Goal: Task Accomplishment & Management: Complete application form

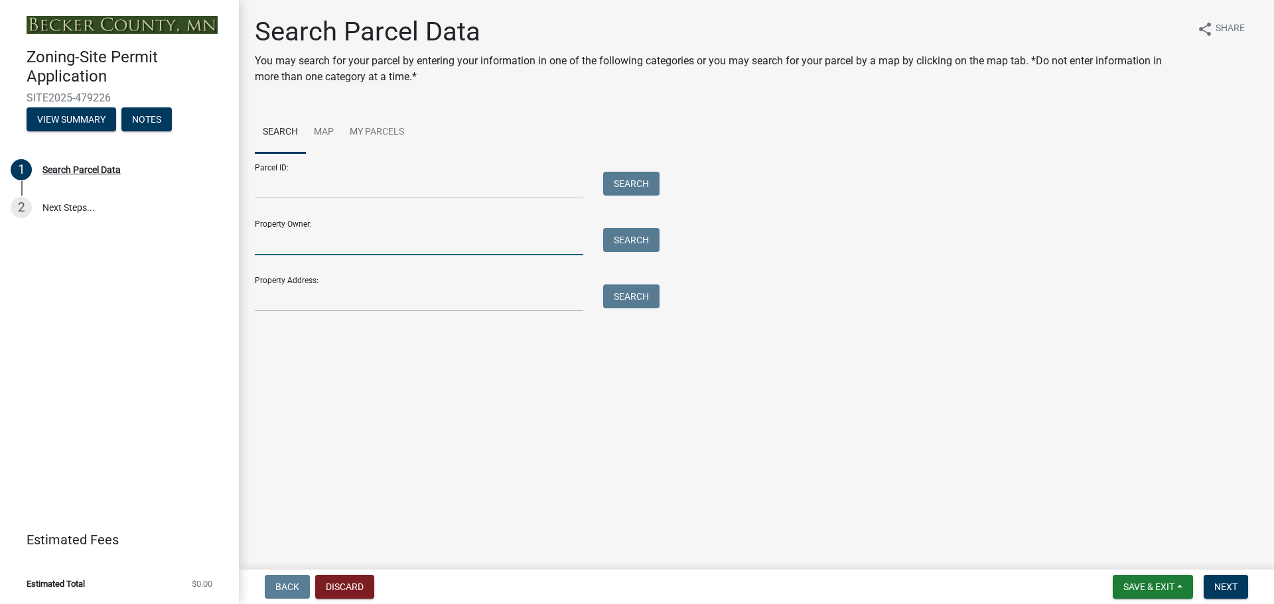
click at [308, 246] on input "Property Owner:" at bounding box center [419, 241] width 328 height 27
click at [326, 293] on input "Property Address:" at bounding box center [419, 298] width 328 height 27
type input "[STREET_ADDRESS]"
click at [636, 297] on button "Search" at bounding box center [631, 297] width 56 height 24
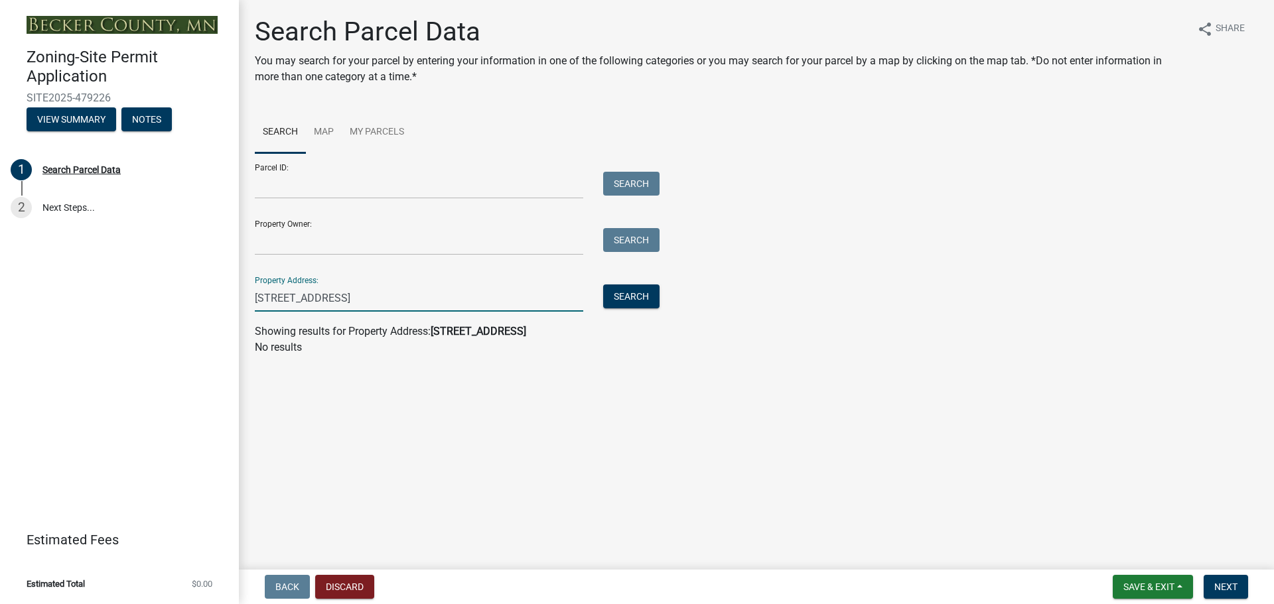
drag, startPoint x: 458, startPoint y: 287, endPoint x: 214, endPoint y: 293, distance: 244.2
click at [214, 293] on div "Zoning-Site Permit Application SITE2025-479226 View Summary Notes 1 Search Parc…" at bounding box center [637, 302] width 1274 height 604
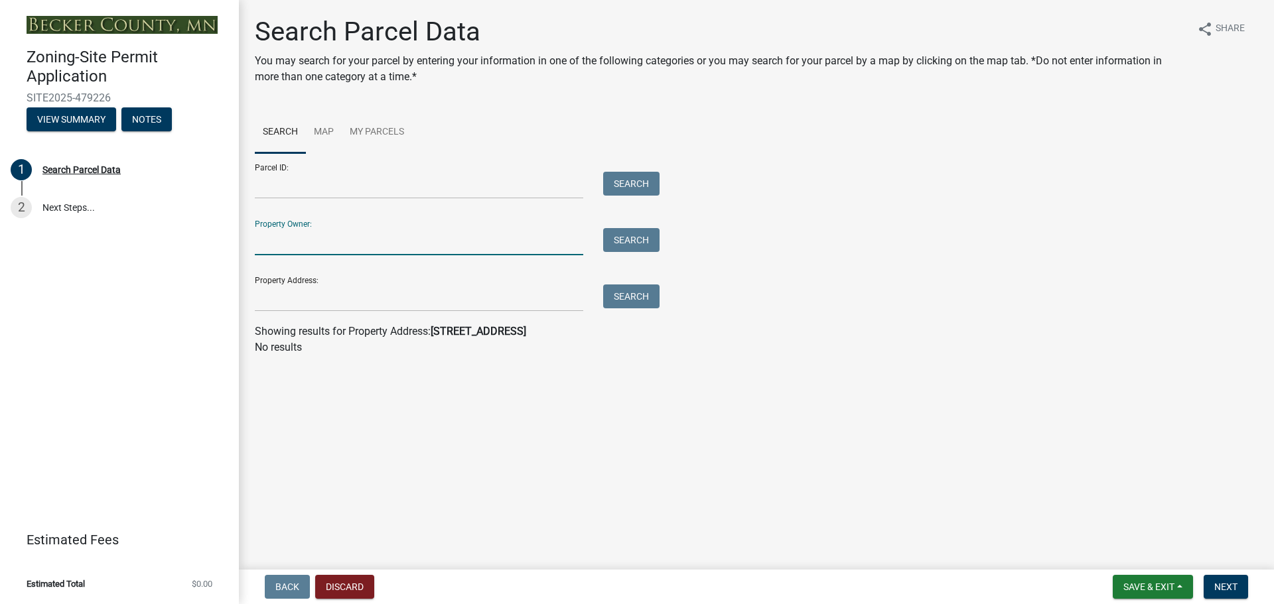
click at [469, 246] on input "Property Owner:" at bounding box center [419, 241] width 328 height 27
type input "T"
type input "[PERSON_NAME]"
click at [627, 236] on button "Search" at bounding box center [631, 240] width 56 height 24
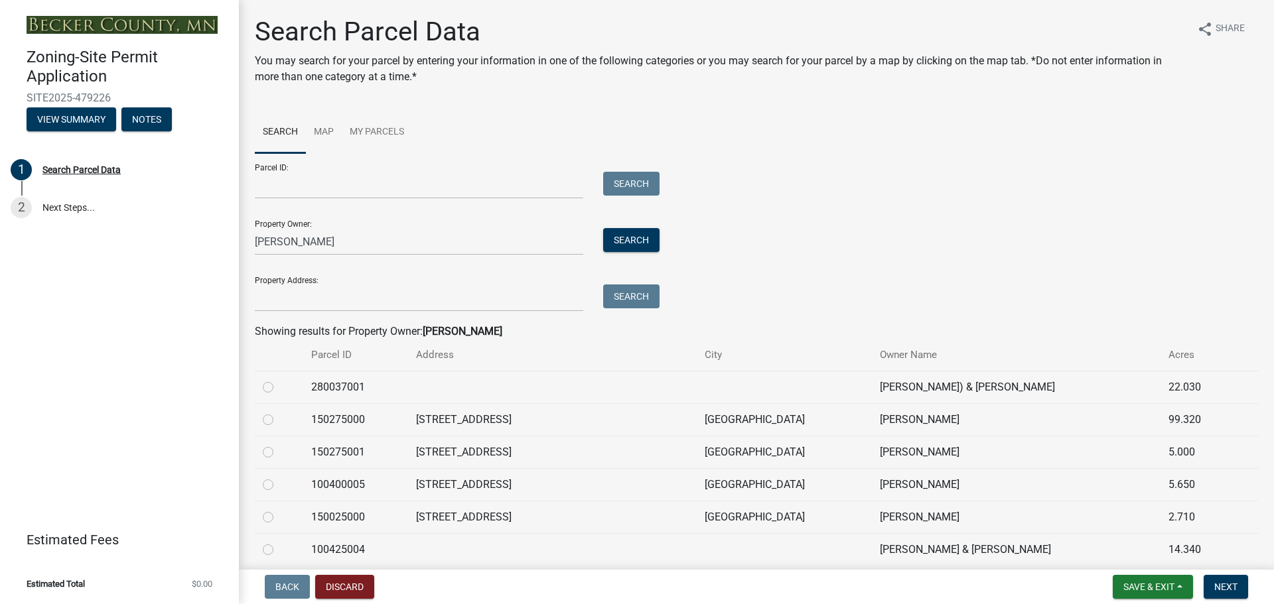
click at [279, 509] on label at bounding box center [279, 509] width 0 height 0
click at [279, 518] on input "radio" at bounding box center [283, 513] width 9 height 9
radio input "true"
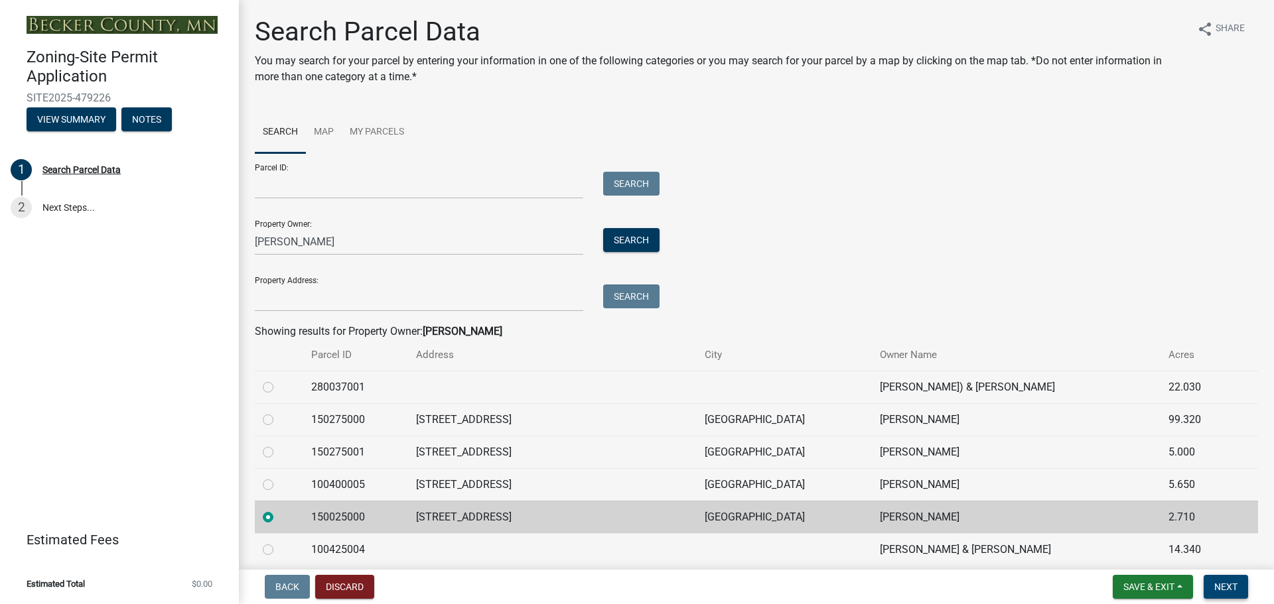
click at [1233, 587] on span "Next" at bounding box center [1225, 587] width 23 height 11
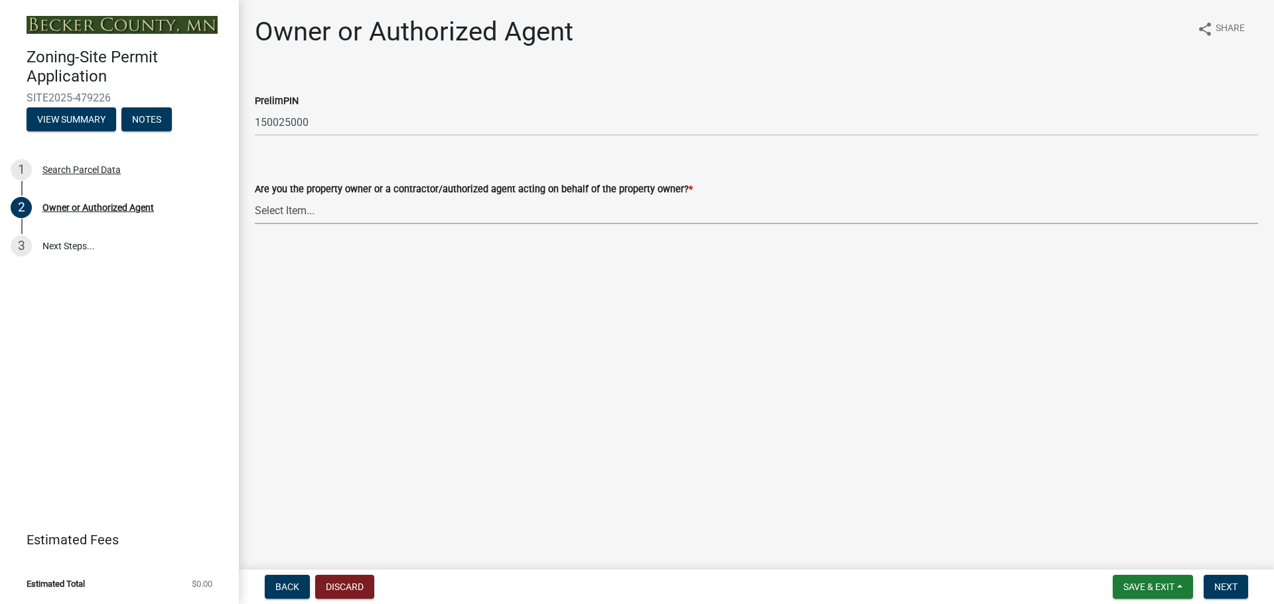
click at [281, 207] on select "Select Item... Property Owner Authorized Agent" at bounding box center [756, 210] width 1003 height 27
click at [255, 197] on select "Select Item... Property Owner Authorized Agent" at bounding box center [756, 210] width 1003 height 27
click at [318, 208] on select "Select Item... Property Owner Authorized Agent" at bounding box center [756, 210] width 1003 height 27
click at [255, 197] on select "Select Item... Property Owner Authorized Agent" at bounding box center [756, 210] width 1003 height 27
select select "3c674549-ed69-405f-b795-9fa3f7d47d9d"
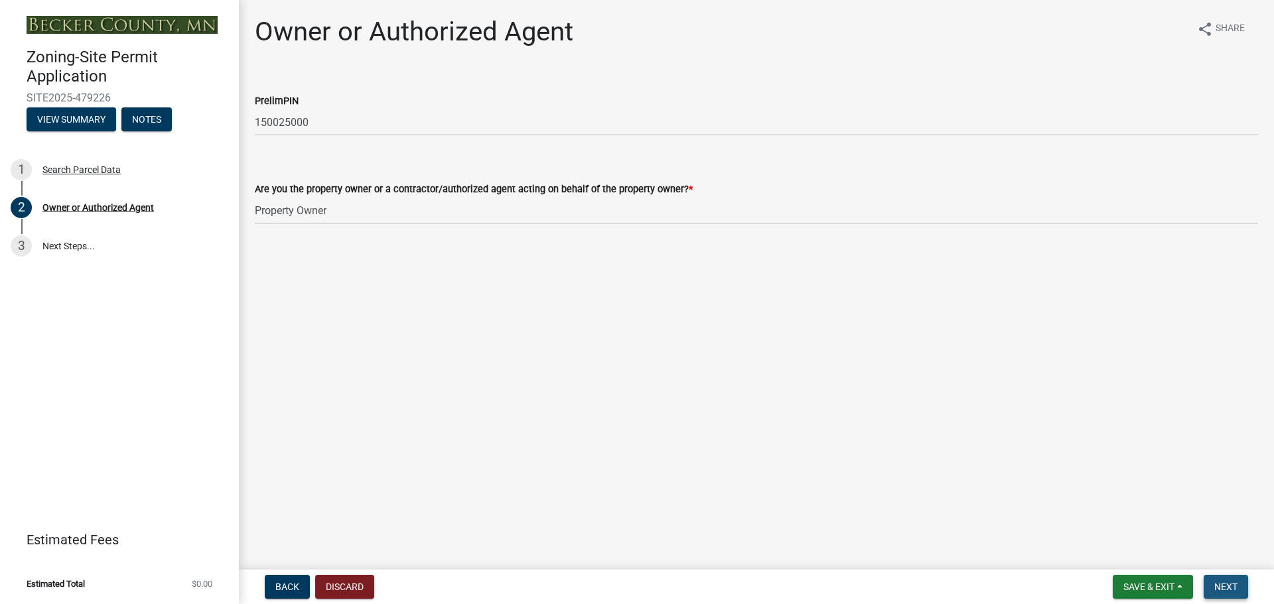
click at [1227, 586] on span "Next" at bounding box center [1225, 587] width 23 height 11
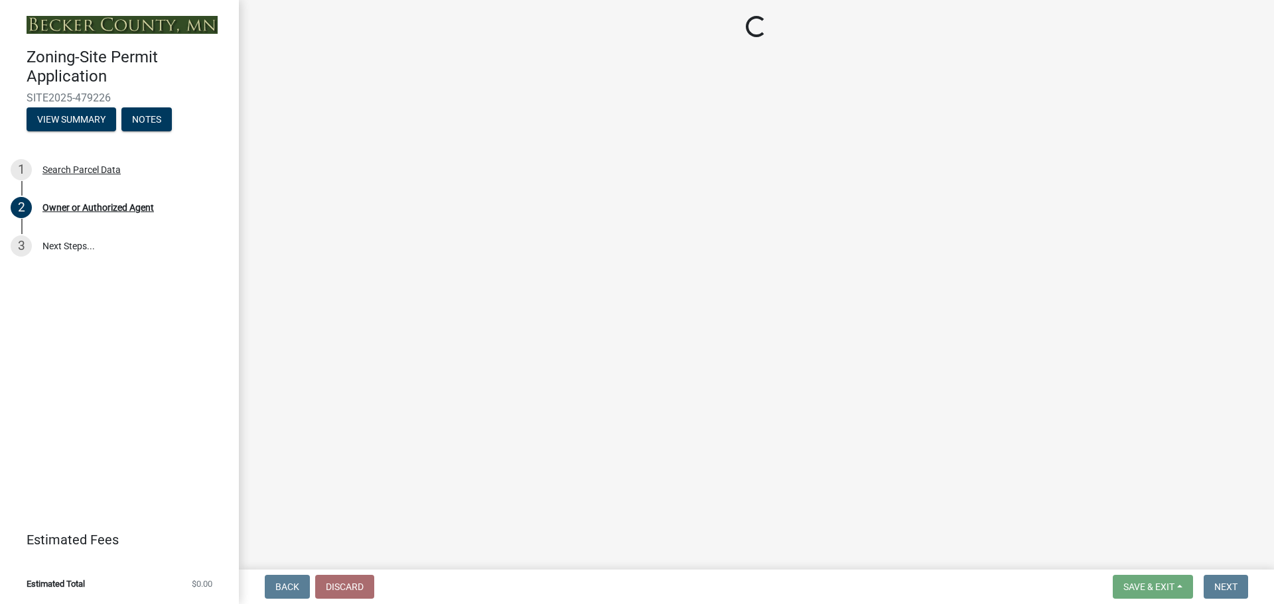
select select "efd0a9bf-e178-46e7-8304-415c3722b9ae"
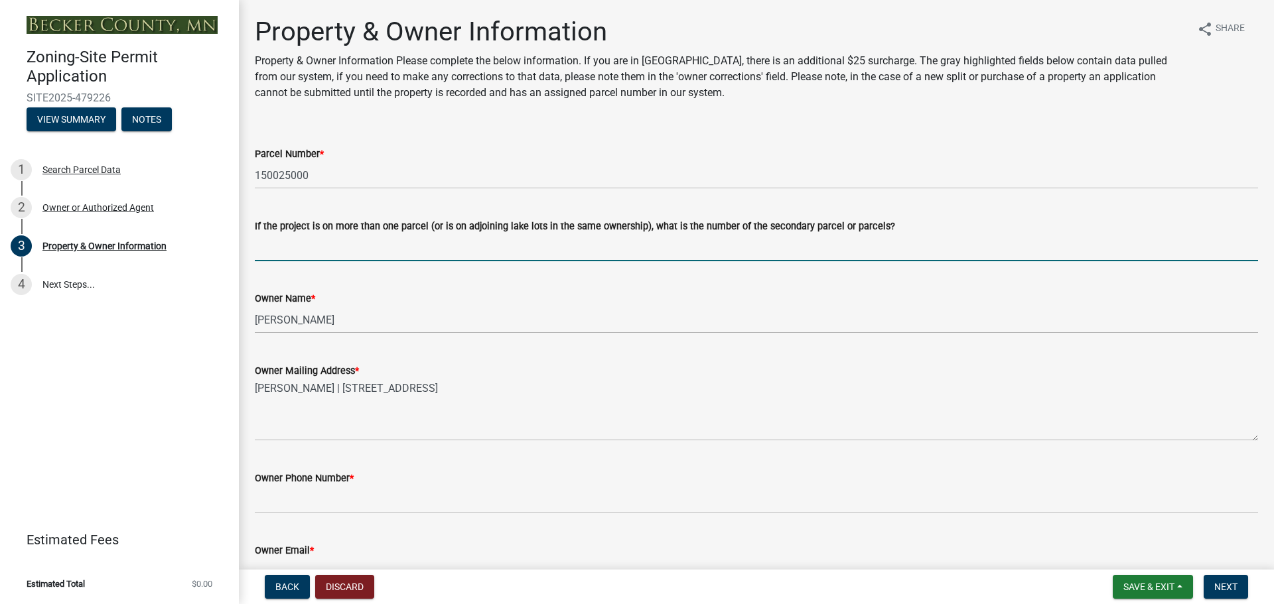
click at [423, 241] on input "If the project is on more than one parcel (or is on adjoining lake lots in the …" at bounding box center [756, 247] width 1003 height 27
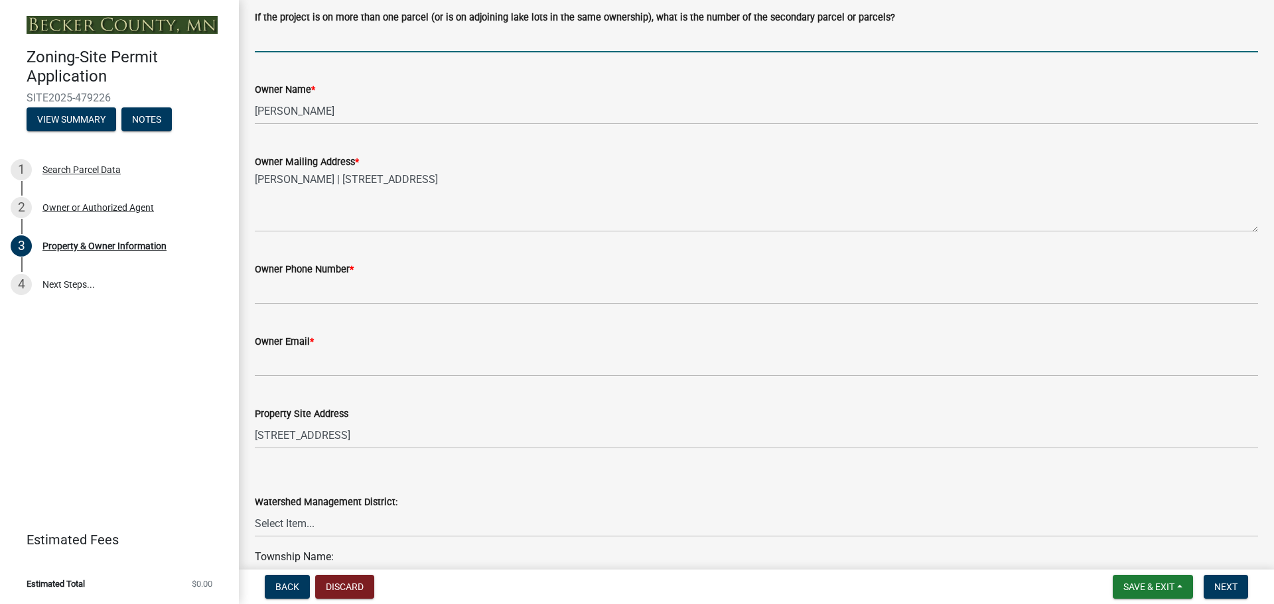
scroll to position [221, 0]
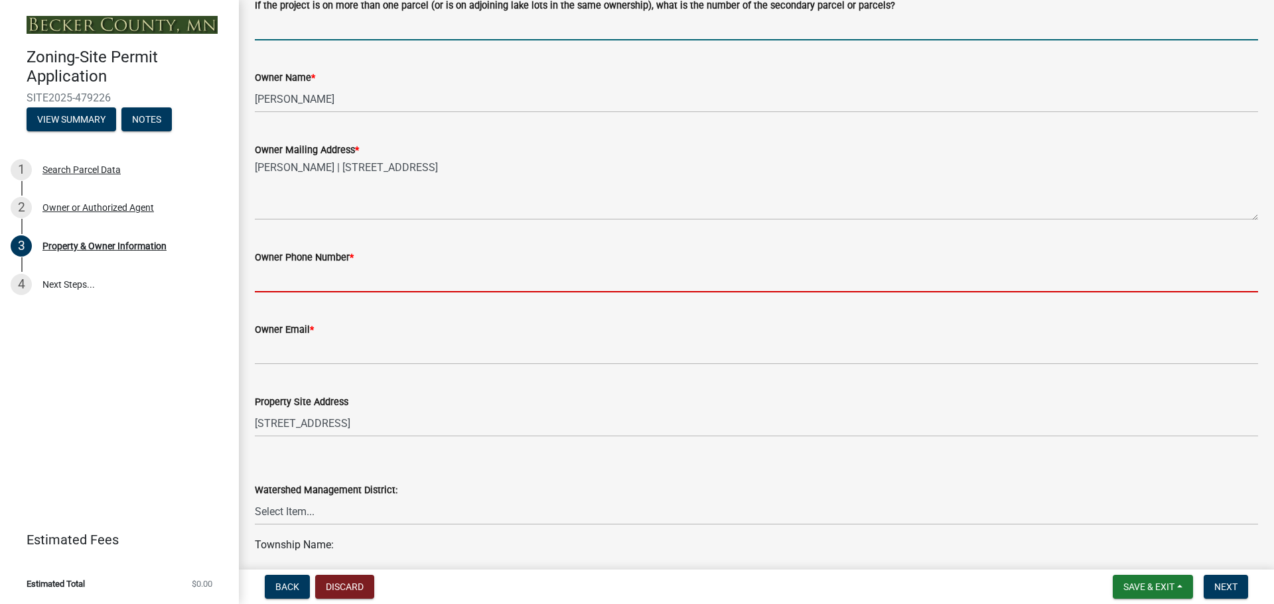
click at [320, 283] on input "Owner Phone Number *" at bounding box center [756, 278] width 1003 height 27
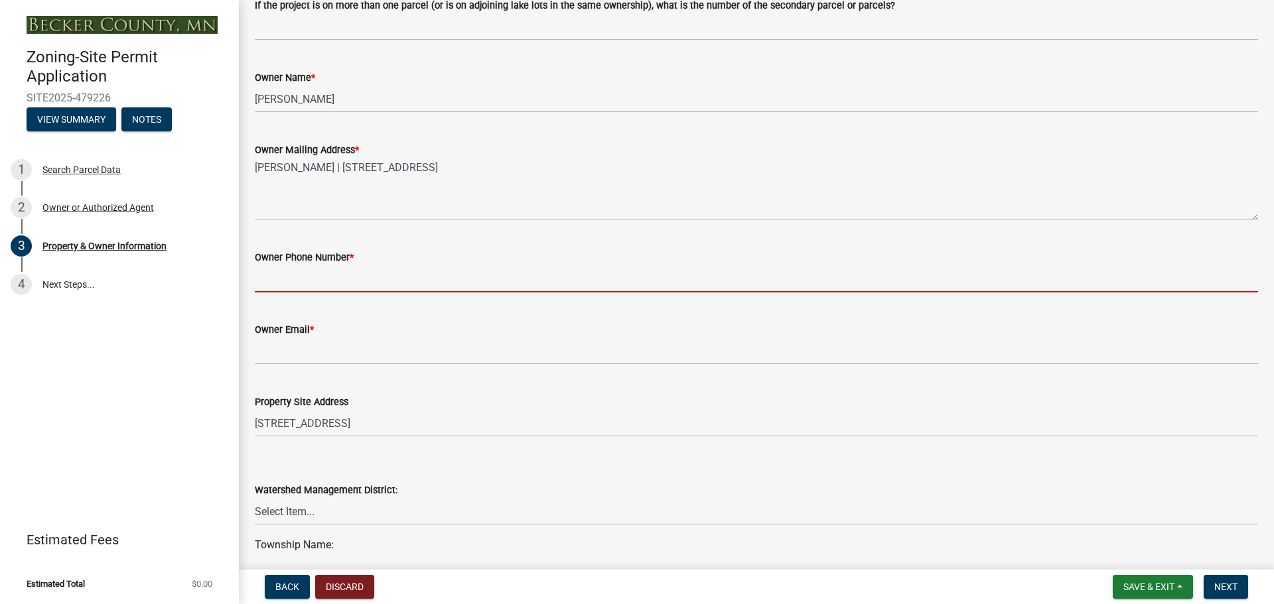
type input "2188495715"
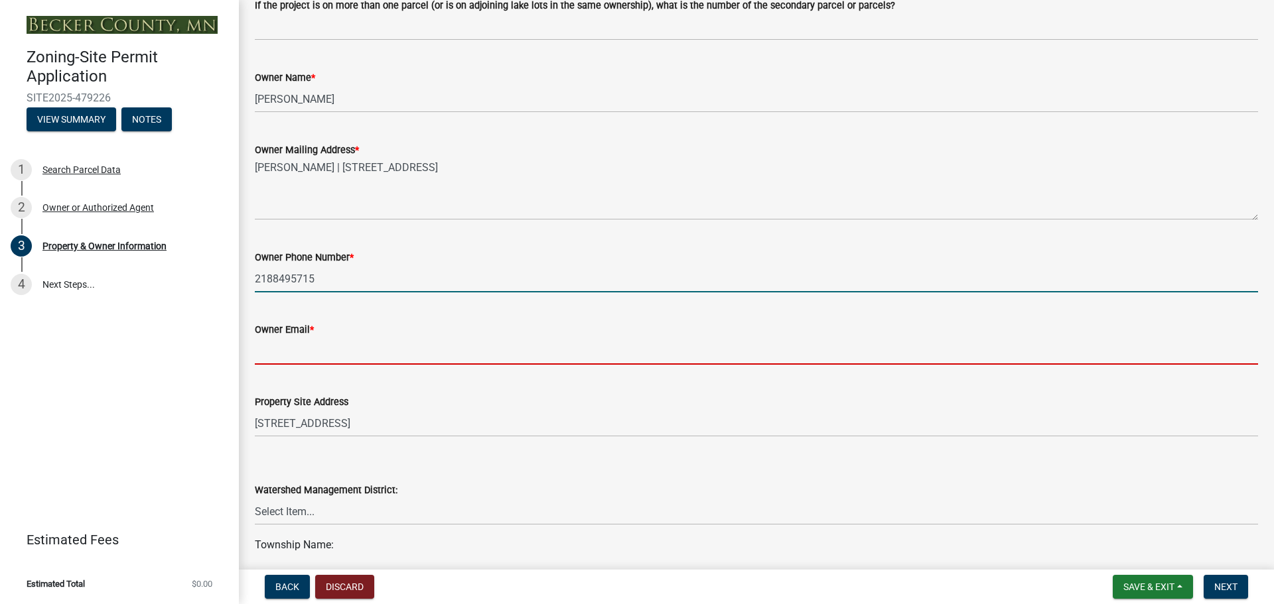
type input "[EMAIL_ADDRESS][DOMAIN_NAME]"
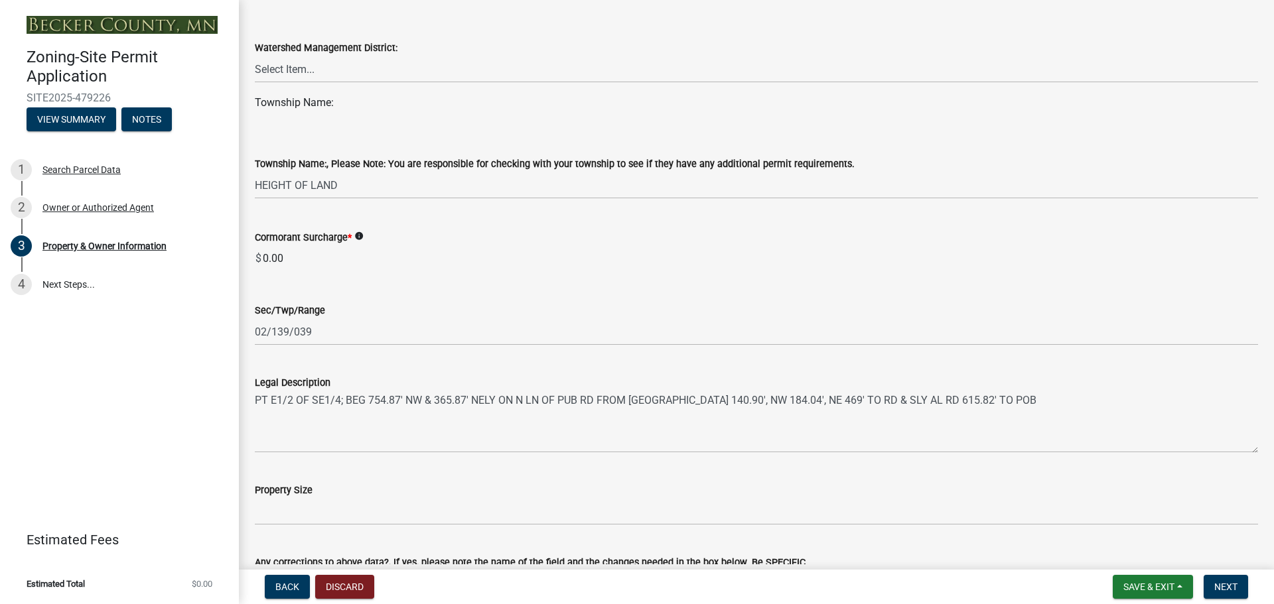
scroll to position [884, 0]
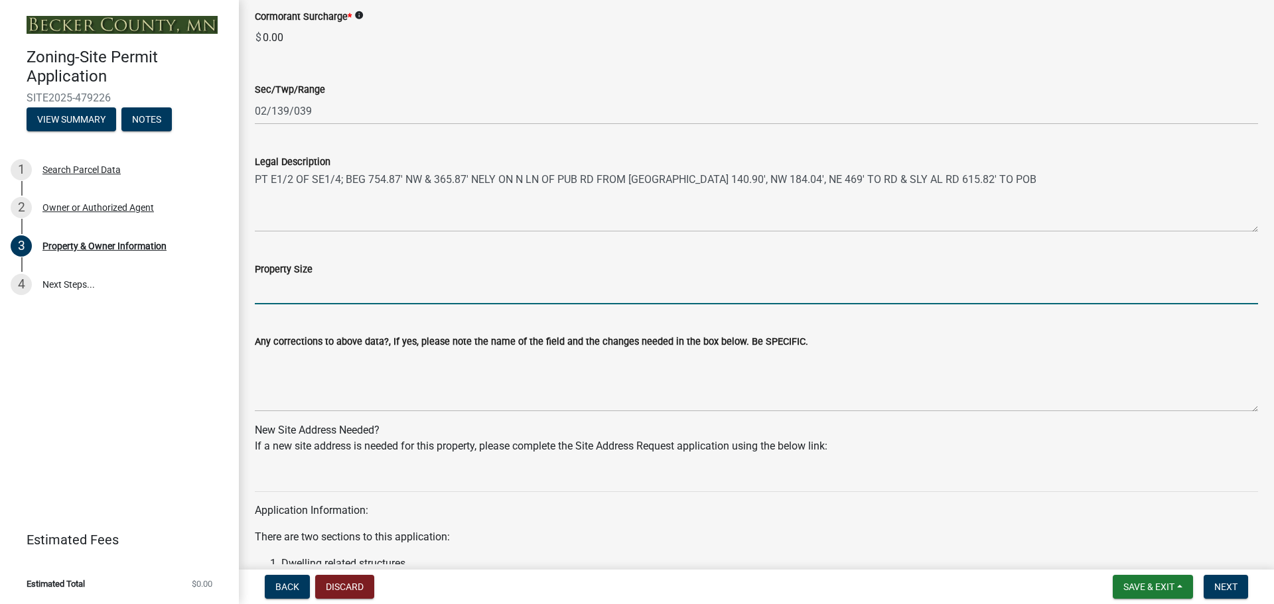
click at [352, 290] on input "Property Size" at bounding box center [756, 290] width 1003 height 27
type input "2.71 Acres"
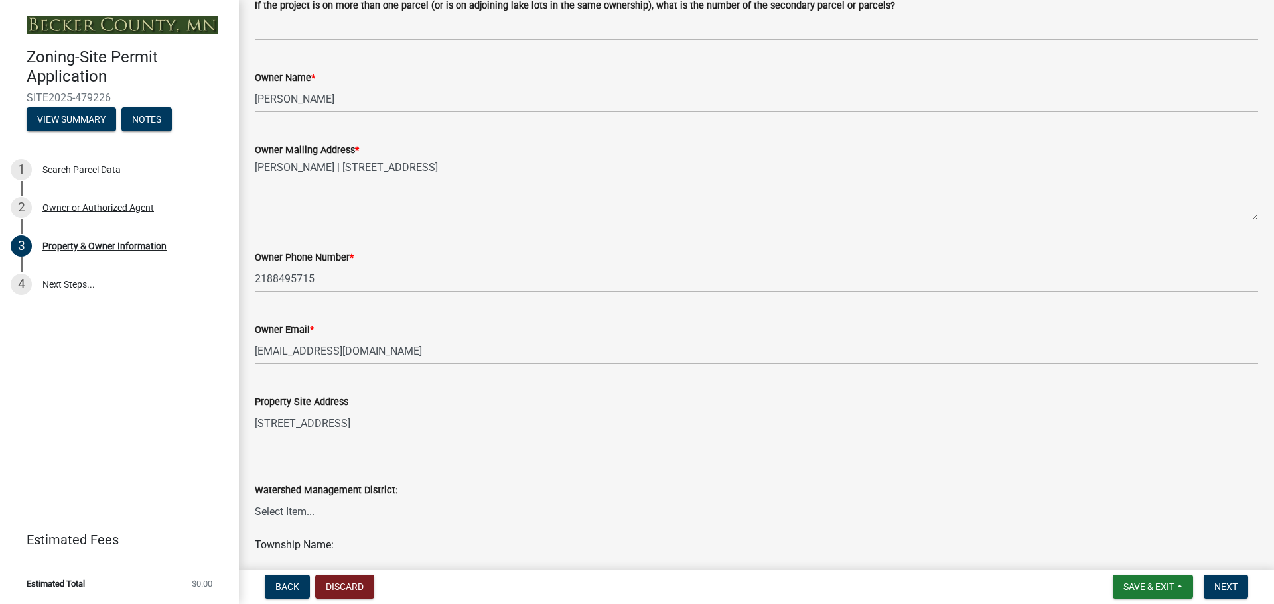
scroll to position [1188, 0]
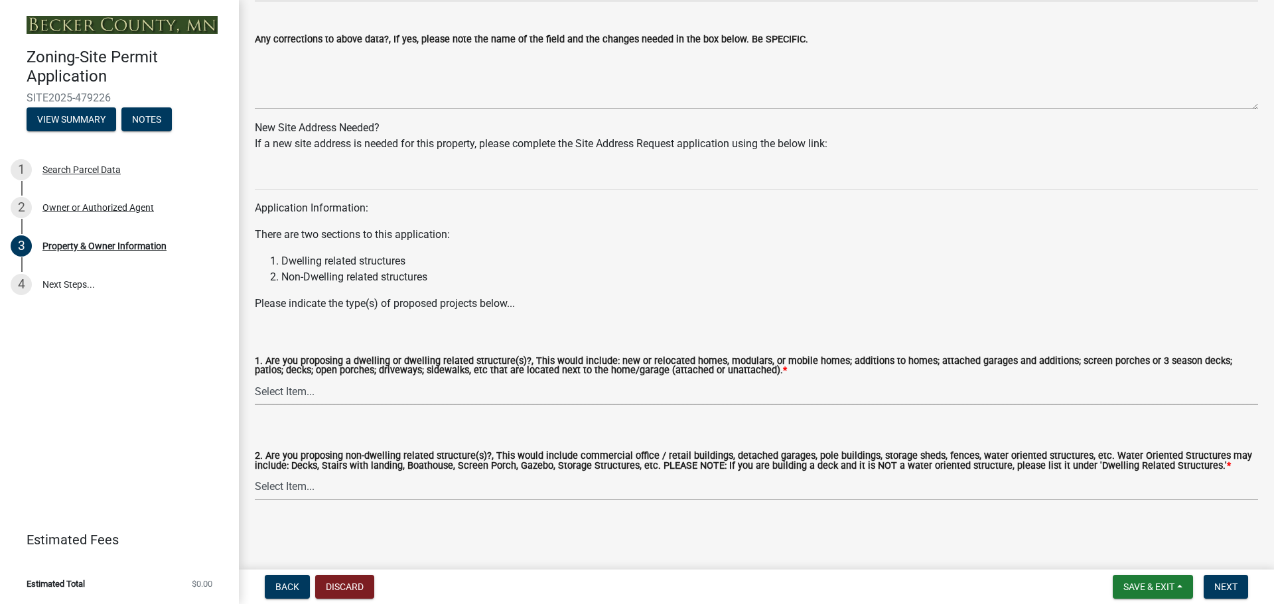
click at [350, 389] on select "Select Item... Yes No" at bounding box center [756, 391] width 1003 height 27
click at [255, 378] on select "Select Item... Yes No" at bounding box center [756, 391] width 1003 height 27
select select "f87eba17-8ed9-4ad8-aefc-fe36a3f3544b"
click at [302, 490] on select "Select Item... Yes No" at bounding box center [756, 487] width 1003 height 27
click at [255, 474] on select "Select Item... Yes No" at bounding box center [756, 487] width 1003 height 27
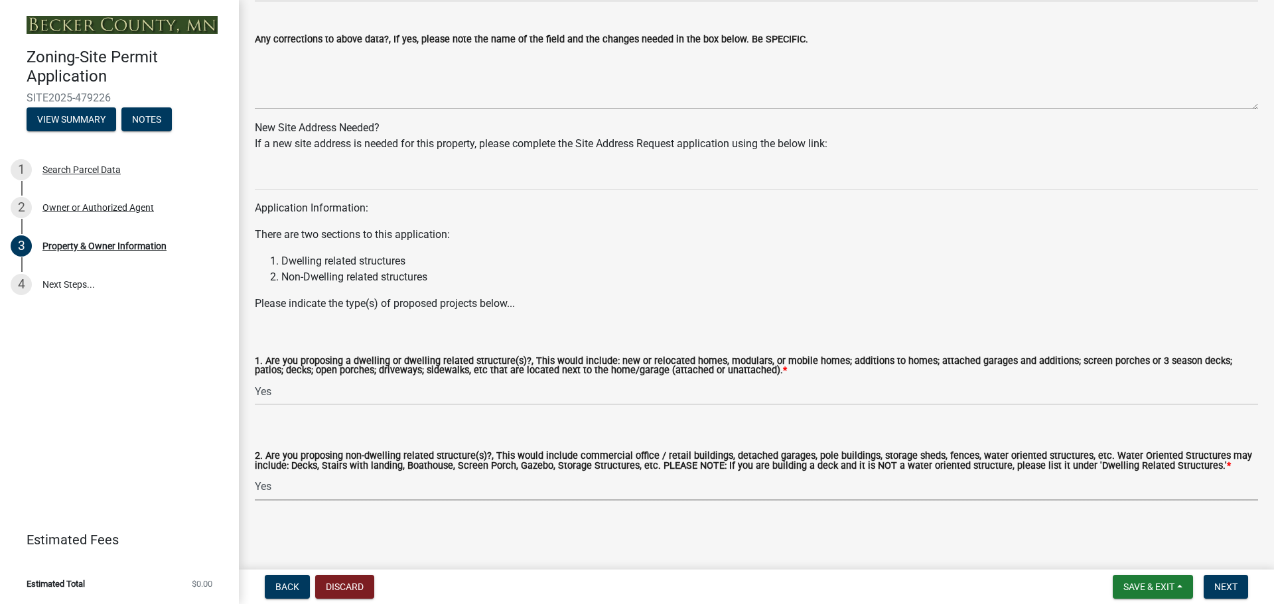
click at [274, 494] on select "Select Item... Yes No" at bounding box center [756, 487] width 1003 height 27
click at [255, 474] on select "Select Item... Yes No" at bounding box center [756, 487] width 1003 height 27
select select "393a978c-6bd5-4cb2-a6a0-db6feb8732b8"
click at [1232, 588] on span "Next" at bounding box center [1225, 587] width 23 height 11
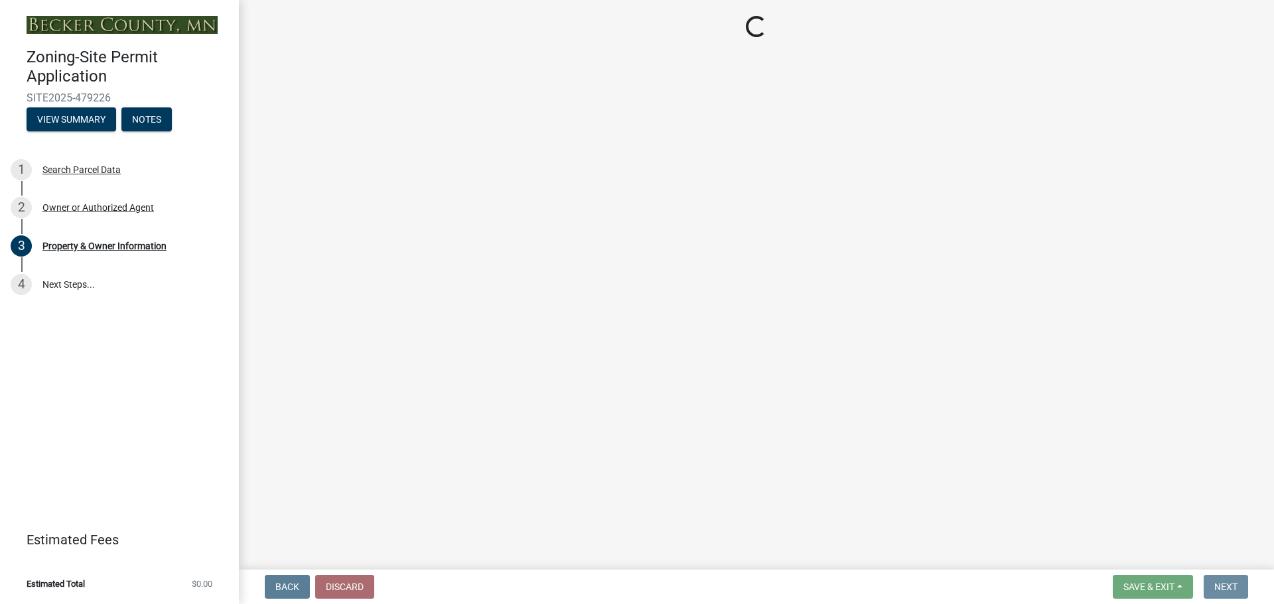
scroll to position [0, 0]
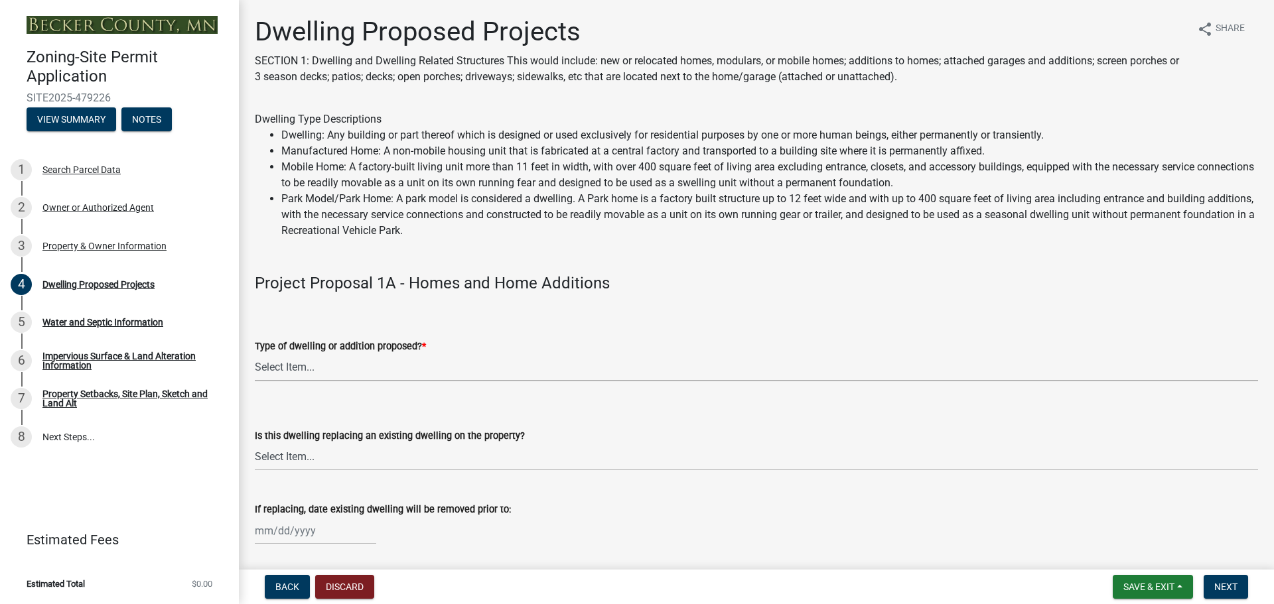
click at [267, 366] on select "Select Item... N/A - Not a dwelling New Home-Onsite Construction New Modular (E…" at bounding box center [756, 367] width 1003 height 27
click at [255, 354] on select "Select Item... N/A - Not a dwelling New Home-Onsite Construction New Modular (E…" at bounding box center [756, 367] width 1003 height 27
select select "b76c2e3f-c59d-4748-8205-29623accd873"
click at [345, 466] on select "Select Item... N/A Yes No" at bounding box center [756, 457] width 1003 height 27
click at [255, 444] on select "Select Item... N/A Yes No" at bounding box center [756, 457] width 1003 height 27
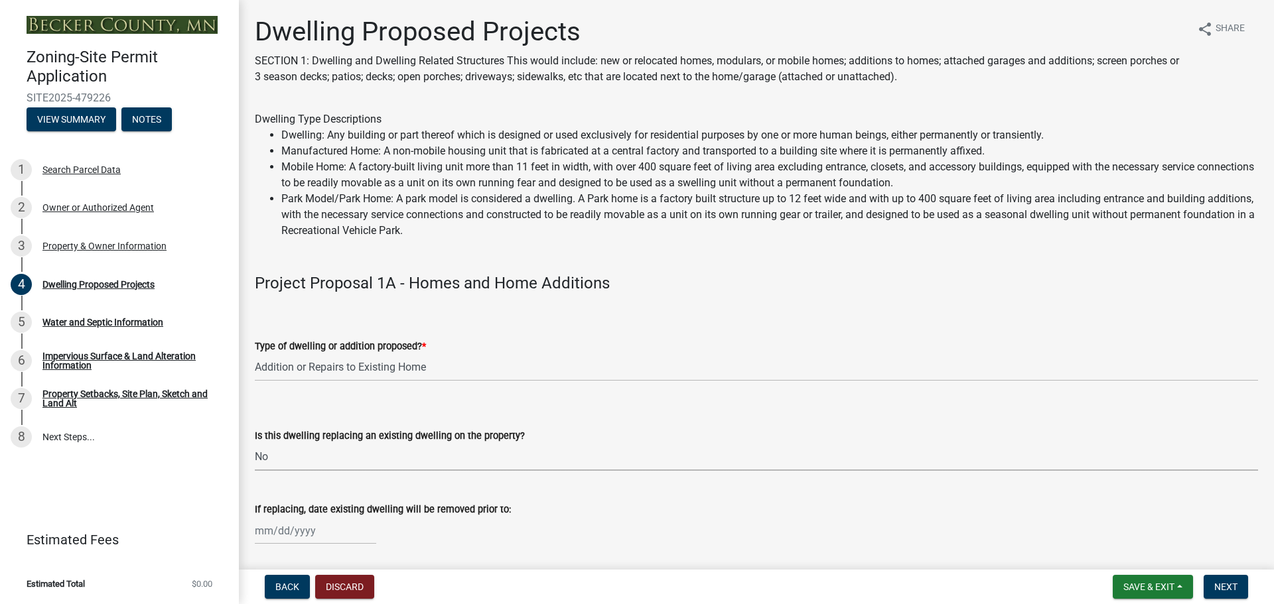
select select "566f81cc-4b3f-4ecb-9f16-a2b313352c61"
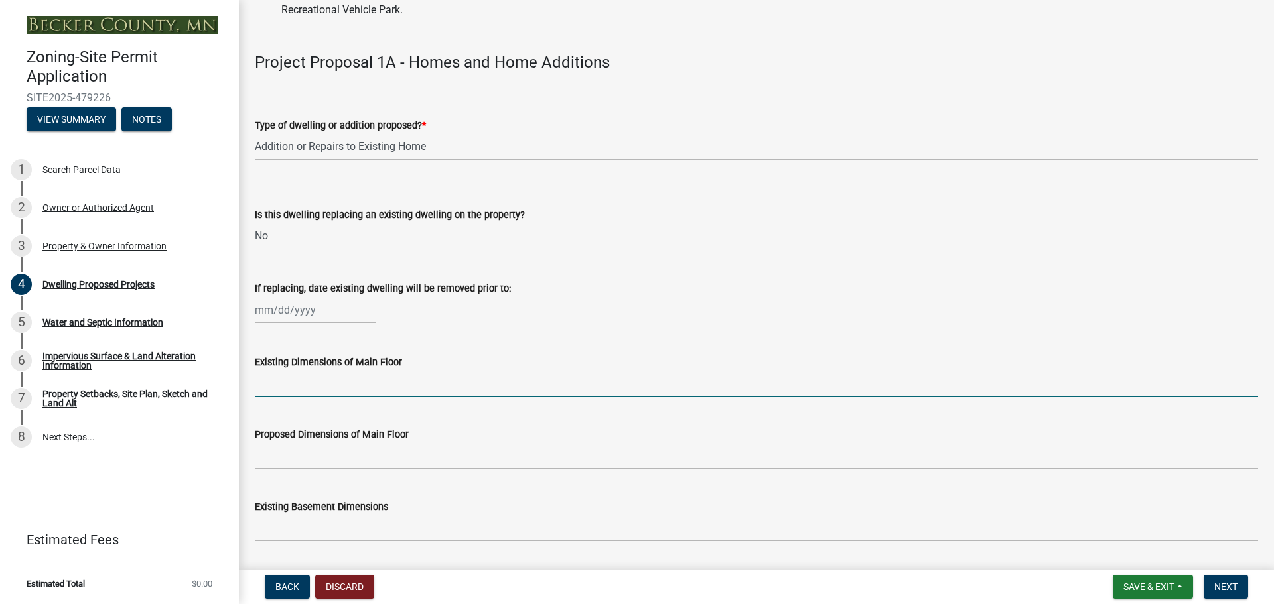
click at [295, 379] on input "Existing Dimensions of Main Floor" at bounding box center [756, 383] width 1003 height 27
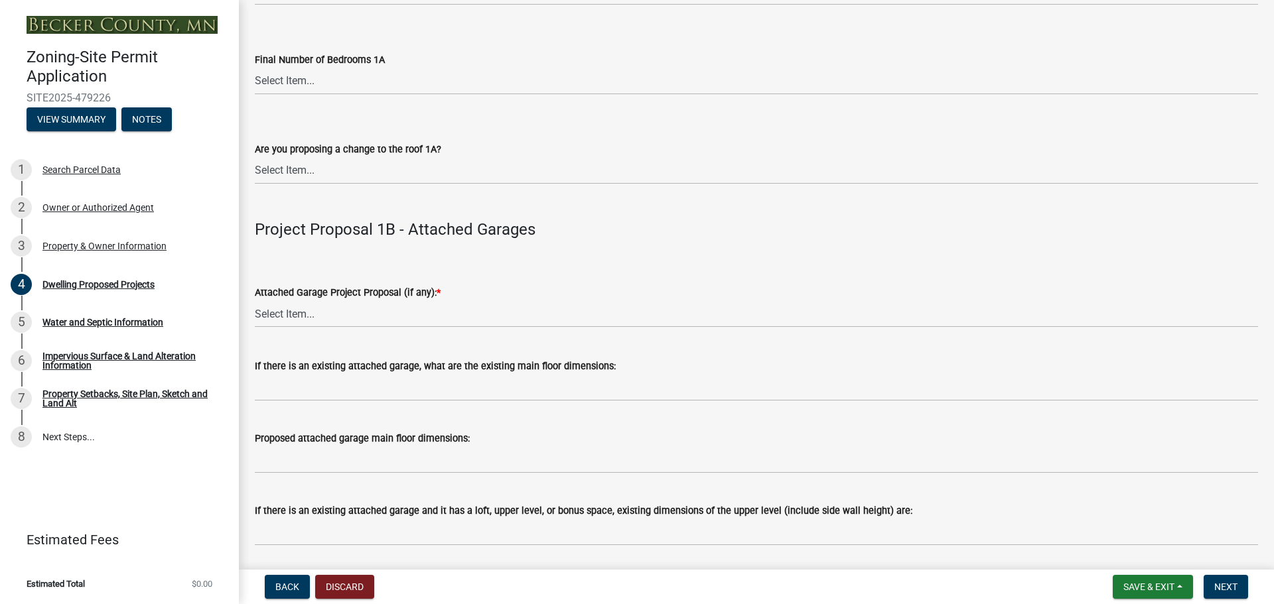
scroll to position [1327, 0]
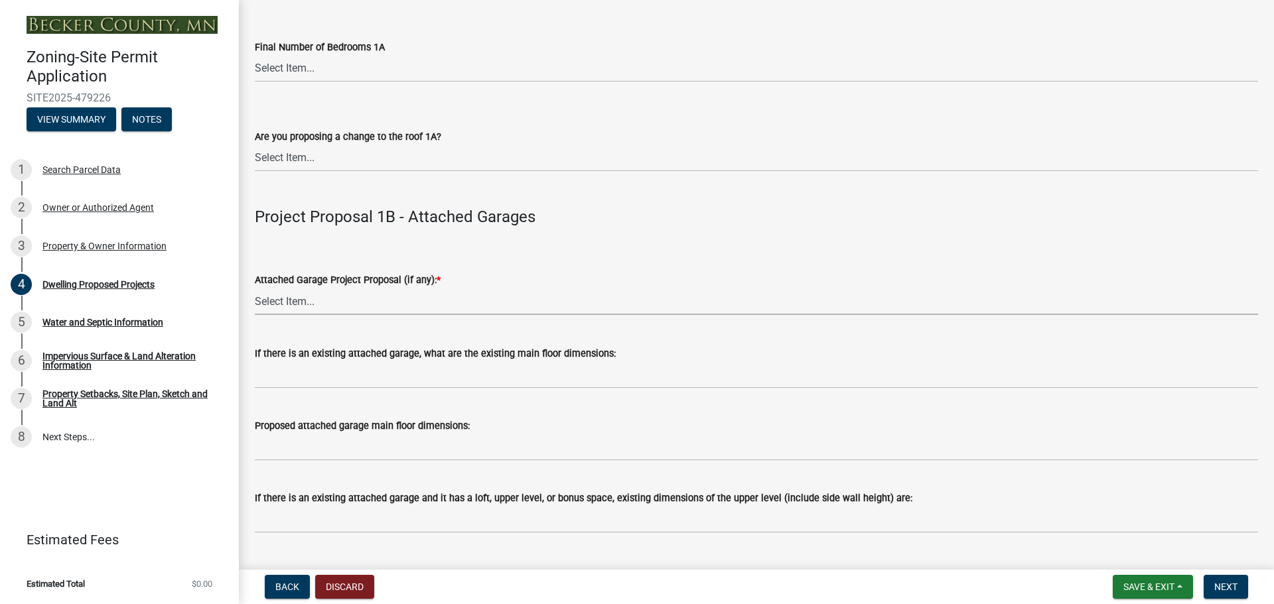
click at [303, 304] on select "Select Item... N/A New Attached Garage Addition to Attached Garage" at bounding box center [756, 301] width 1003 height 27
click at [255, 288] on select "Select Item... N/A New Attached Garage Addition to Attached Garage" at bounding box center [756, 301] width 1003 height 27
select select "638dddef-31f4-4d73-b0b5-0ffc7b344434"
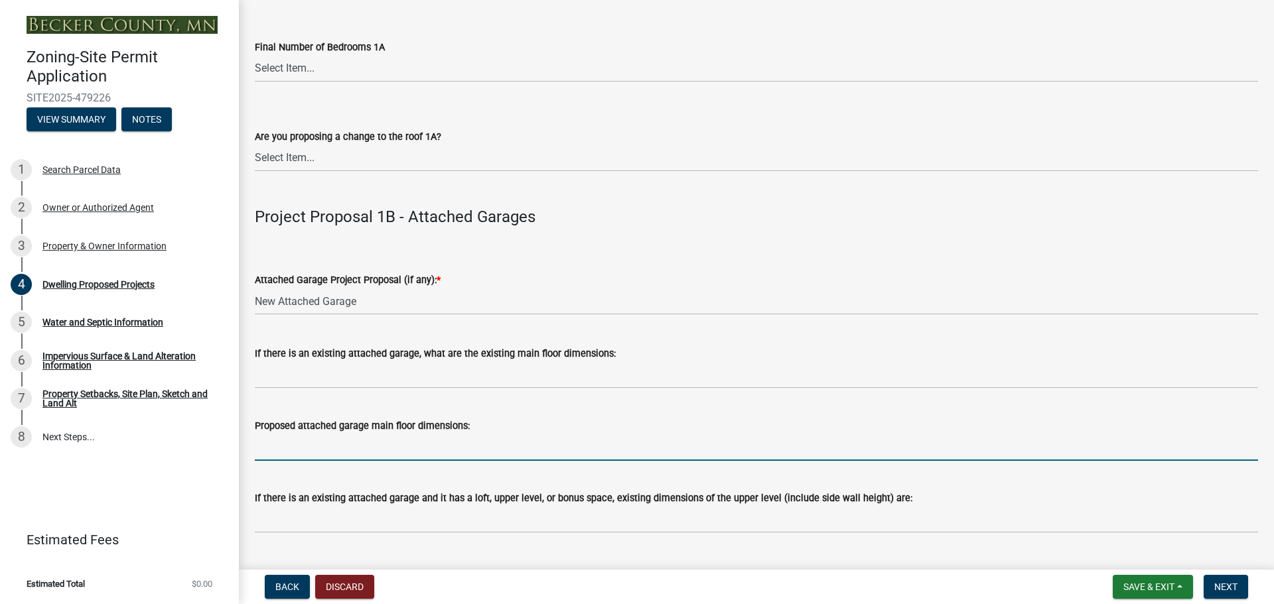
click at [328, 449] on input "Proposed attached garage main floor dimensions:" at bounding box center [756, 447] width 1003 height 27
type input "28' x 56'"
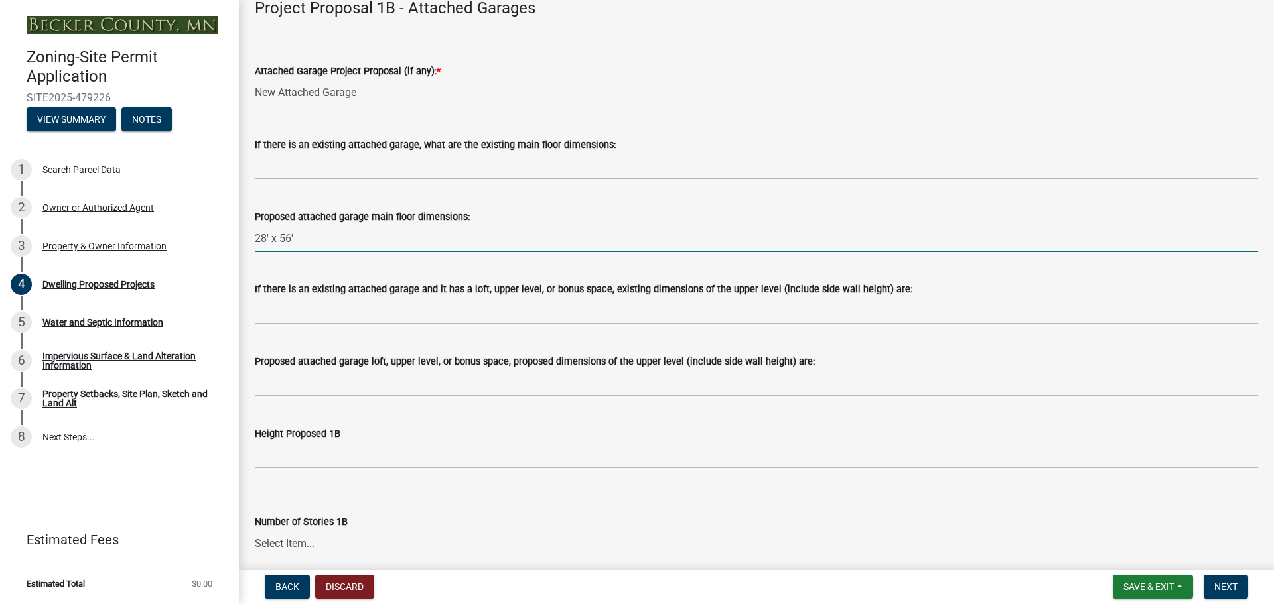
scroll to position [1548, 0]
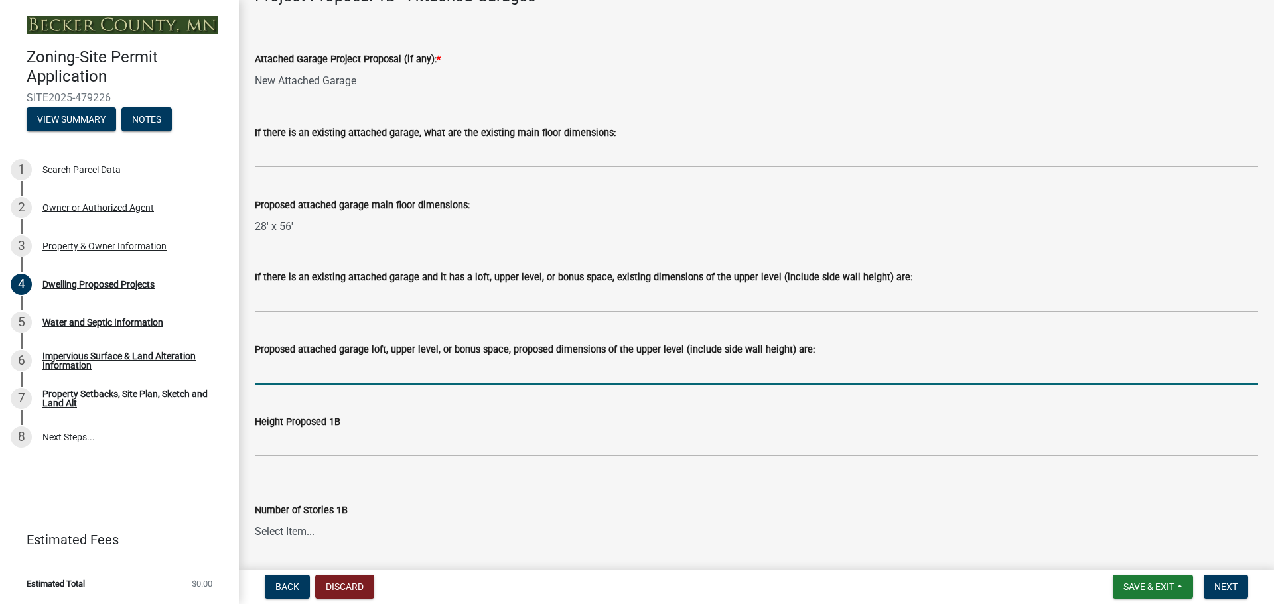
click at [358, 365] on input "Proposed attached garage loft, upper level, or bonus space, proposed dimensions…" at bounding box center [756, 371] width 1003 height 27
type input "None"
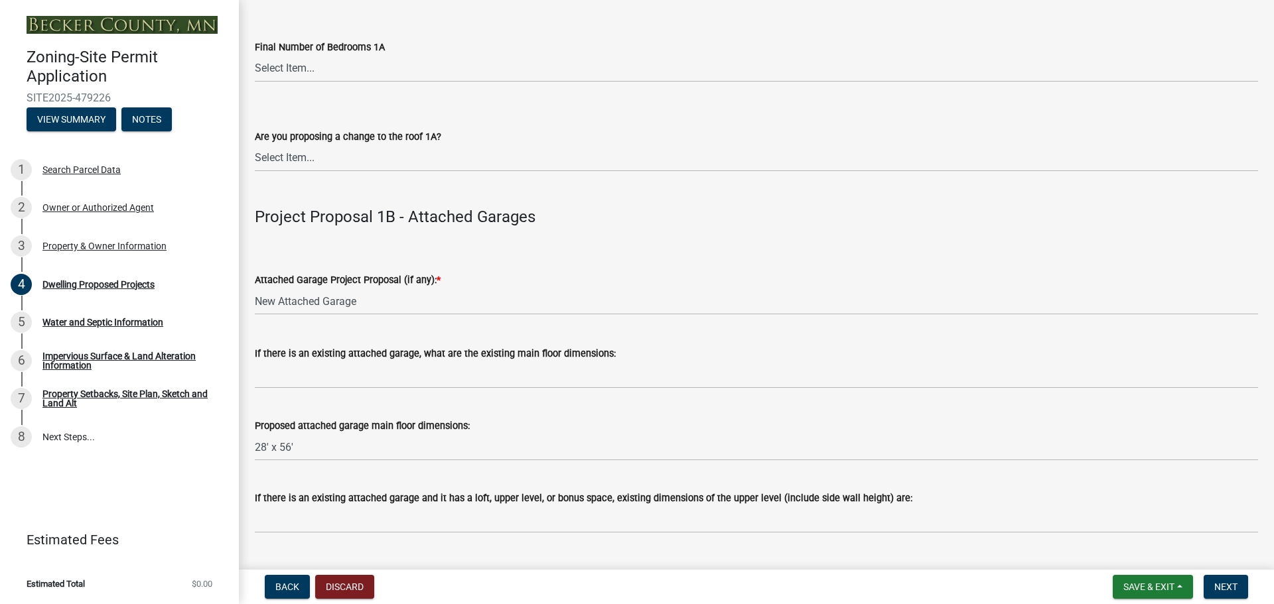
scroll to position [1769, 0]
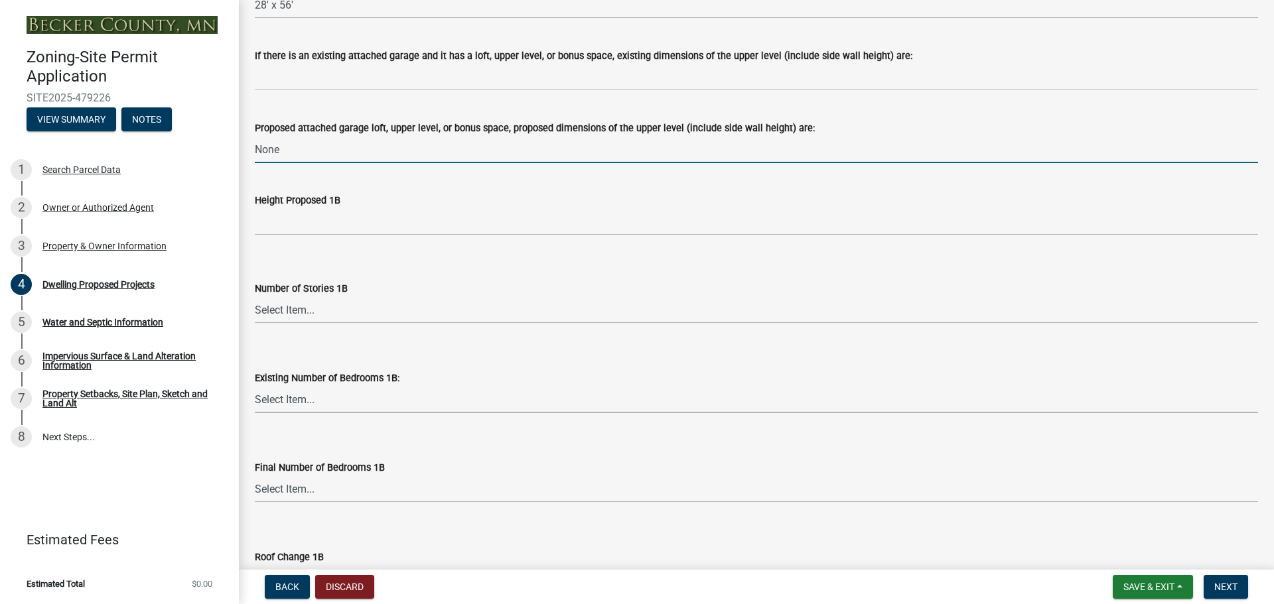
click at [379, 393] on select "Select Item... 0 1 2 3 4 5 6 7 8" at bounding box center [756, 399] width 1003 height 27
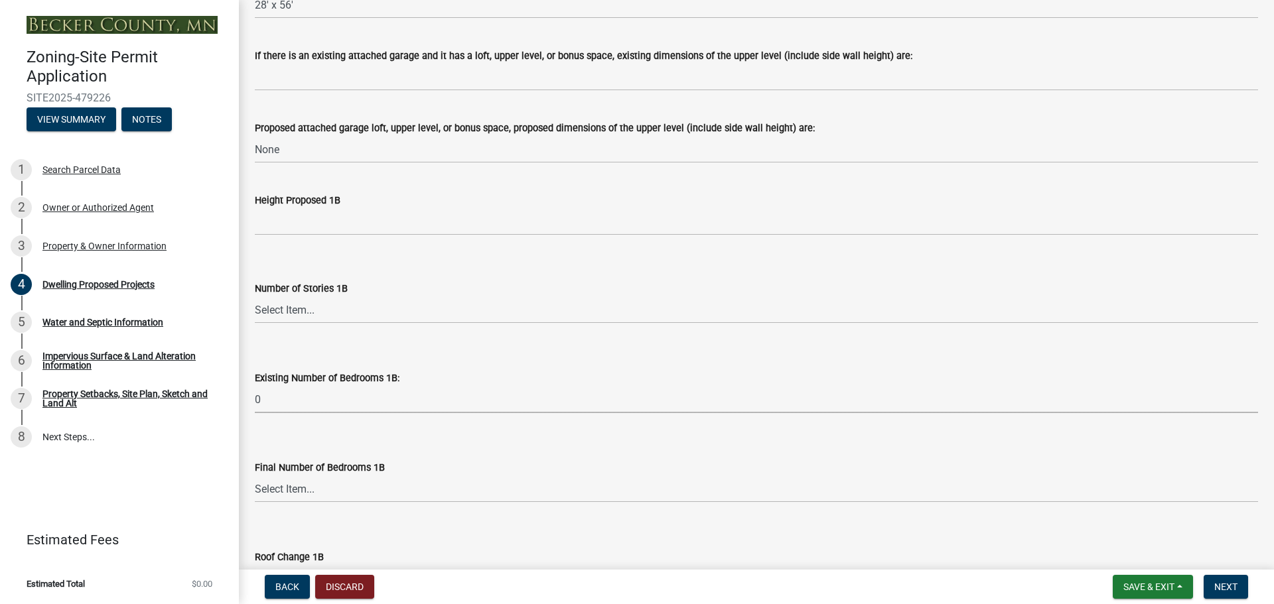
click at [255, 386] on select "Select Item... 0 1 2 3 4 5 6 7 8" at bounding box center [756, 399] width 1003 height 27
select select "8786fdd2-7f96-462d-8069-e958fae6b9a0"
click at [349, 311] on select "Select Item... N/A 1 1.25 1.5 1.75 2 2.25 2.5" at bounding box center [756, 310] width 1003 height 27
click at [255, 297] on select "Select Item... N/A 1 1.25 1.5 1.75 2 2.25 2.5" at bounding box center [756, 310] width 1003 height 27
select select "43dc438e-12cf-4fa6-b4ef-a236ffc627d7"
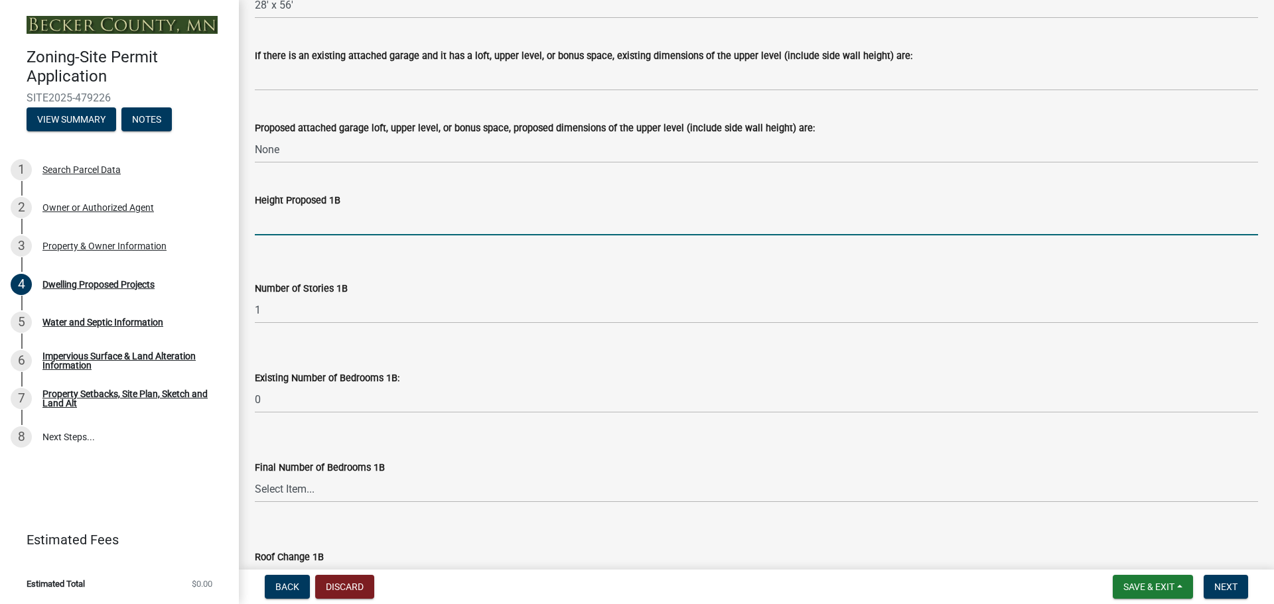
click at [341, 223] on input "Height Proposed 1B" at bounding box center [756, 221] width 1003 height 27
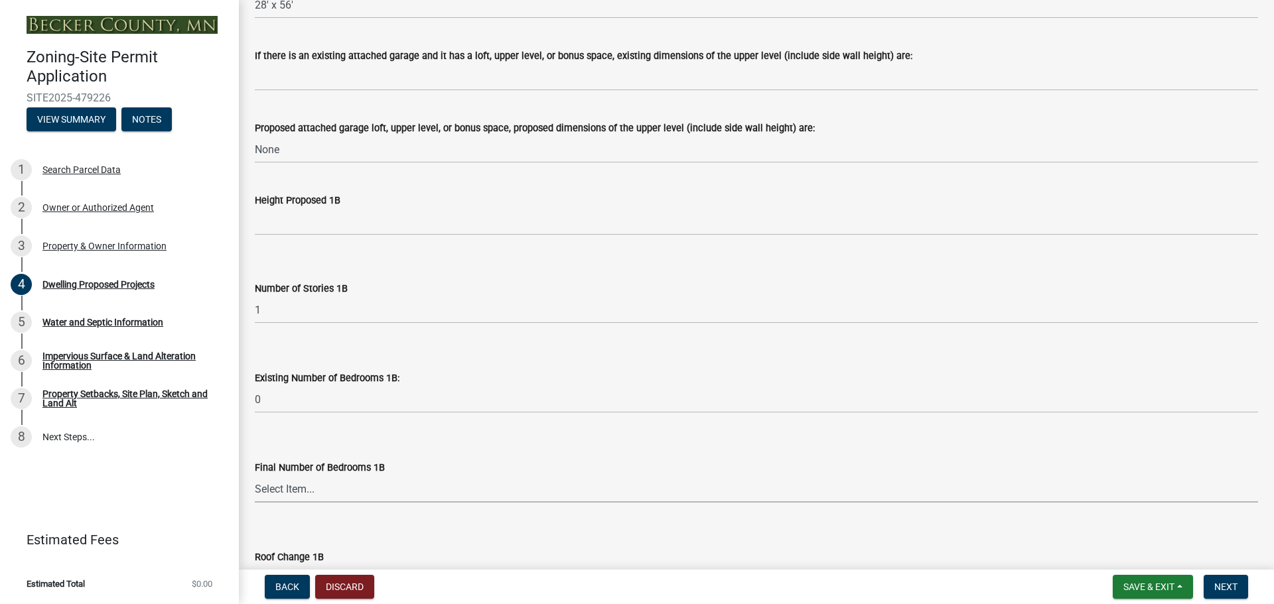
click at [347, 500] on select "Select Item... N/A 0 1 2 3 4 5 6 7 8" at bounding box center [756, 489] width 1003 height 27
click at [255, 476] on select "Select Item... N/A 0 1 2 3 4 5 6 7 8" at bounding box center [756, 489] width 1003 height 27
select select "59dc9cee-723e-448c-a454-fe3238b55aba"
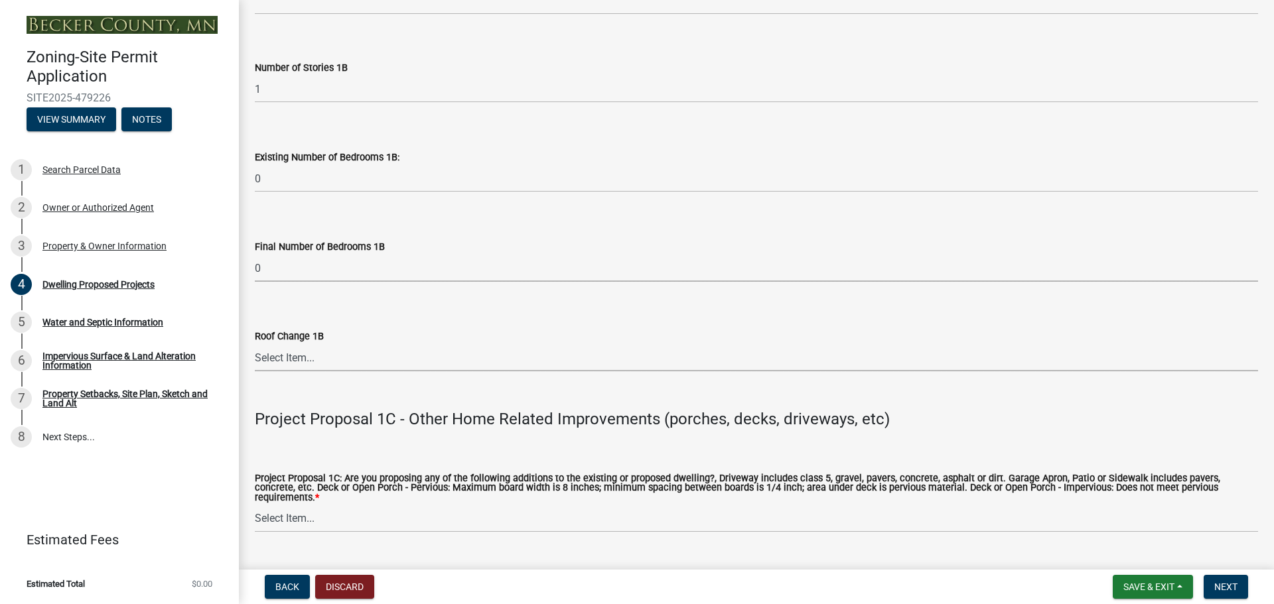
click at [302, 362] on select "Select Item... N/A Yes No" at bounding box center [756, 357] width 1003 height 27
click at [255, 344] on select "Select Item... N/A Yes No" at bounding box center [756, 357] width 1003 height 27
select select "95a588f5-1928-44cb-95cb-f3dde79564ff"
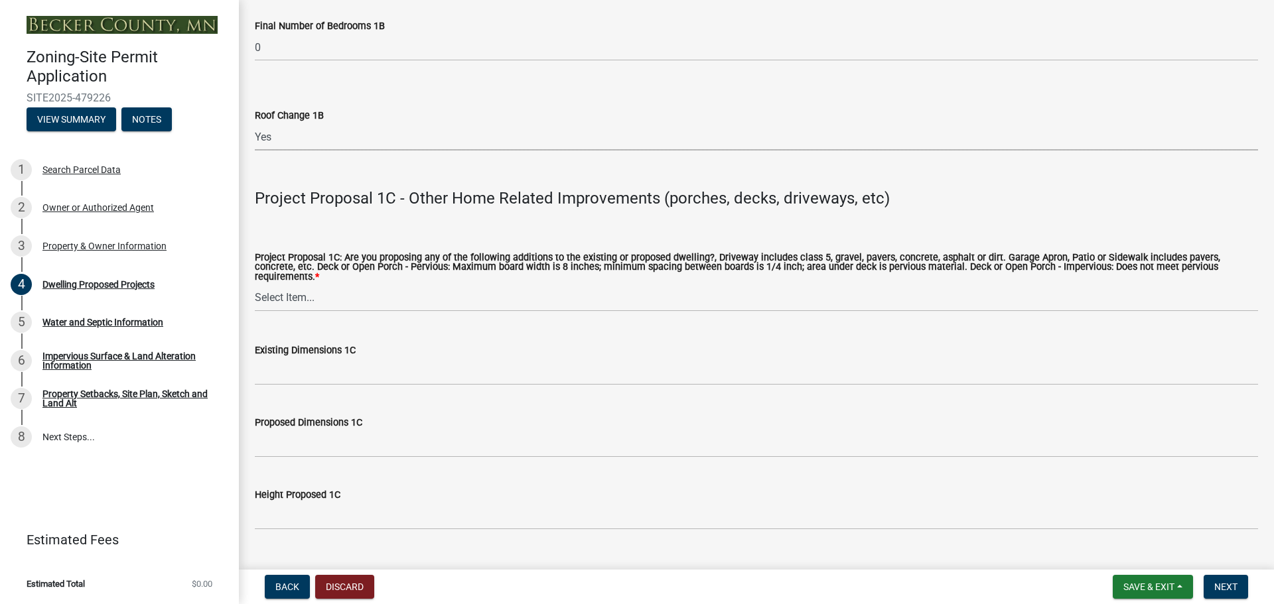
scroll to position [2433, 0]
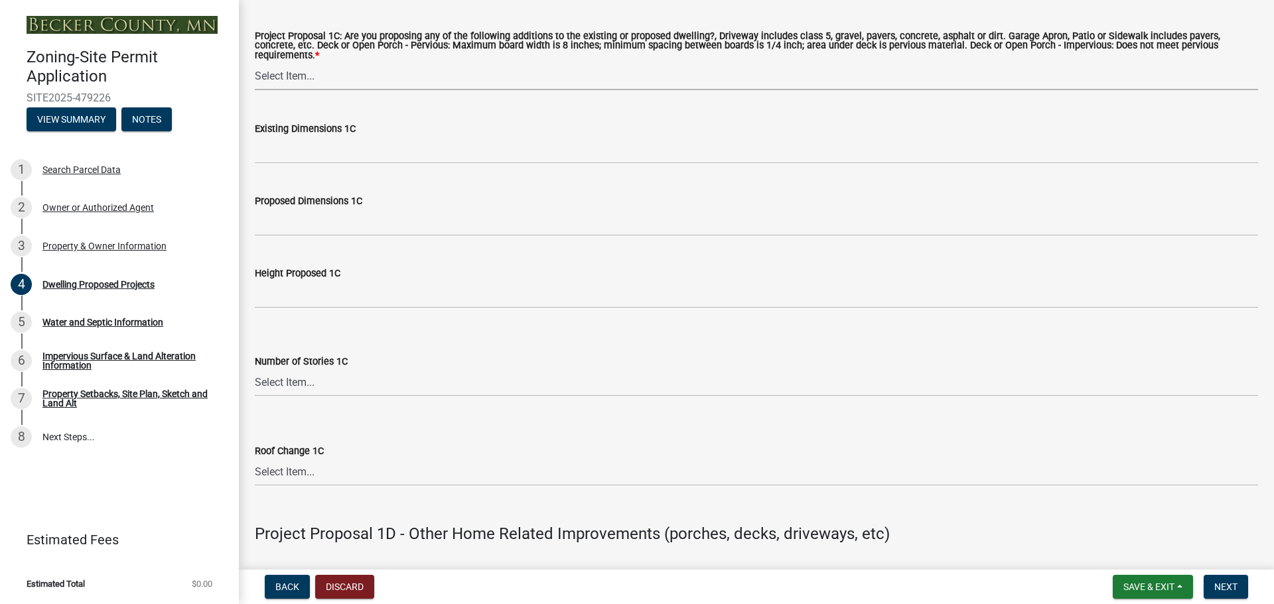
click at [288, 68] on select "Select Item... N/A Driveway Garage Apron Home Patio Sidewalk Deck - Pervious De…" at bounding box center [756, 76] width 1003 height 27
click at [255, 63] on select "Select Item... N/A Driveway Garage Apron Home Patio Sidewalk Deck - Pervious De…" at bounding box center [756, 76] width 1003 height 27
select select "0ceb8b90-6e92-4b1f-be25-acba4c819eff"
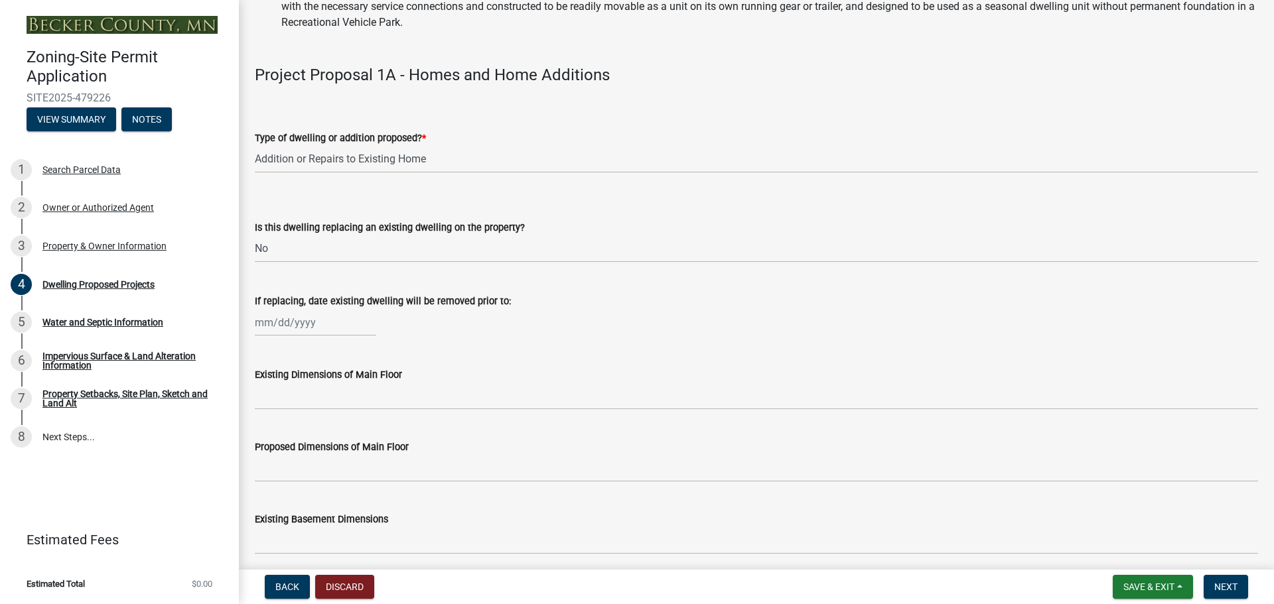
scroll to position [221, 0]
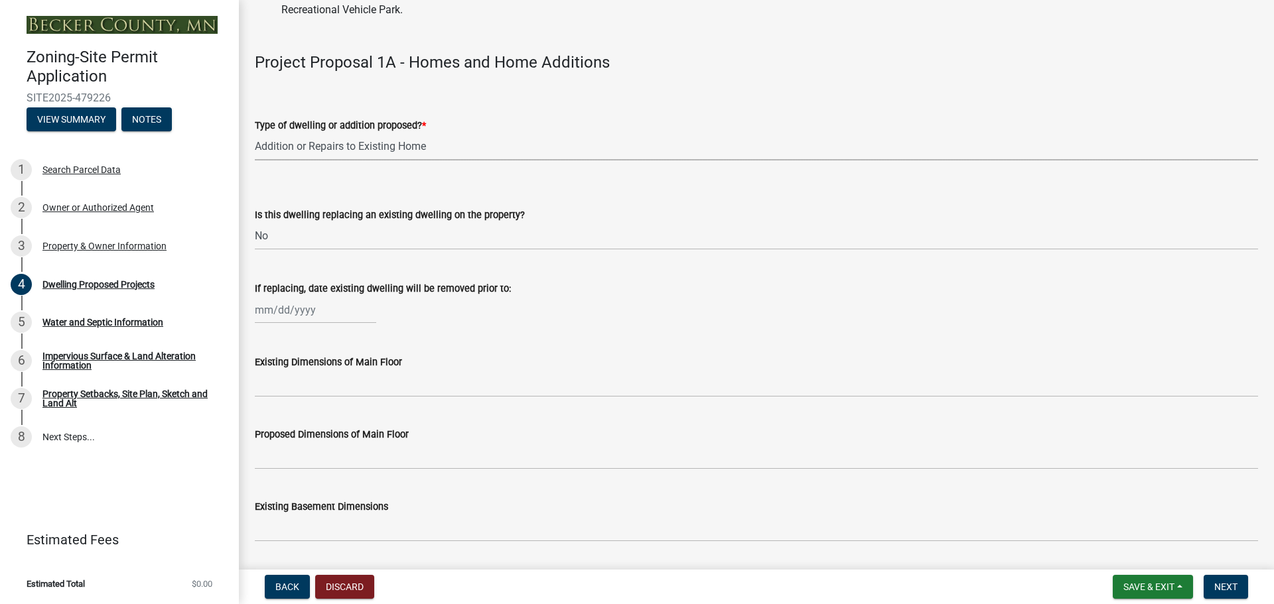
click at [369, 152] on select "Select Item... N/A - Not a dwelling New Home-Onsite Construction New Modular (E…" at bounding box center [756, 146] width 1003 height 27
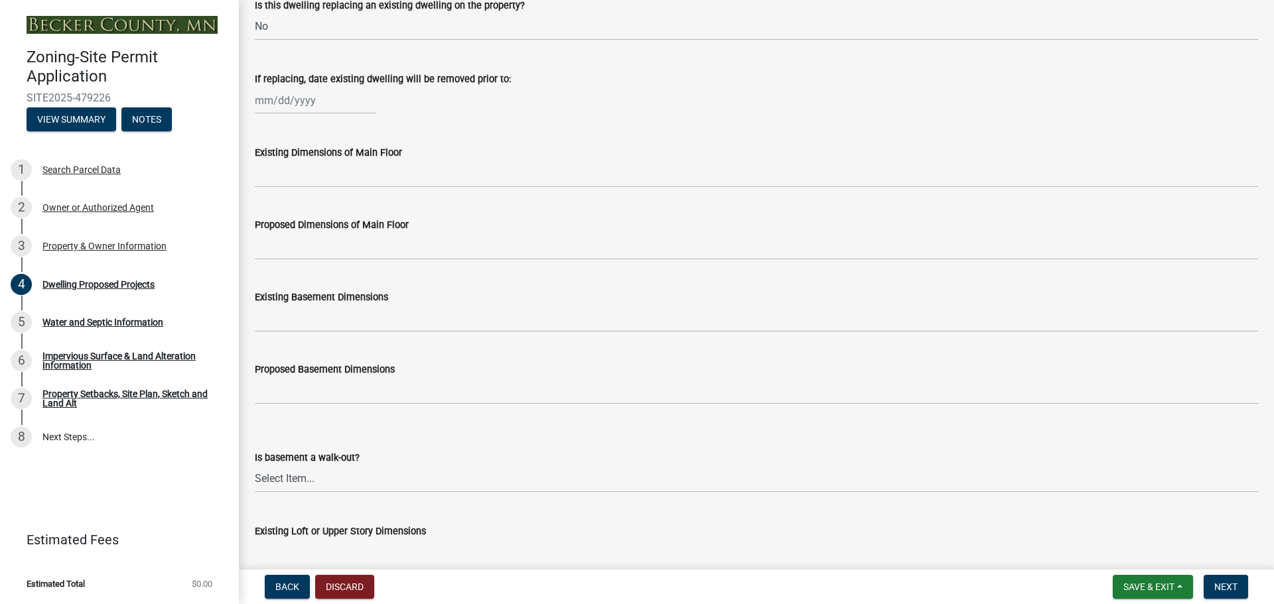
scroll to position [442, 0]
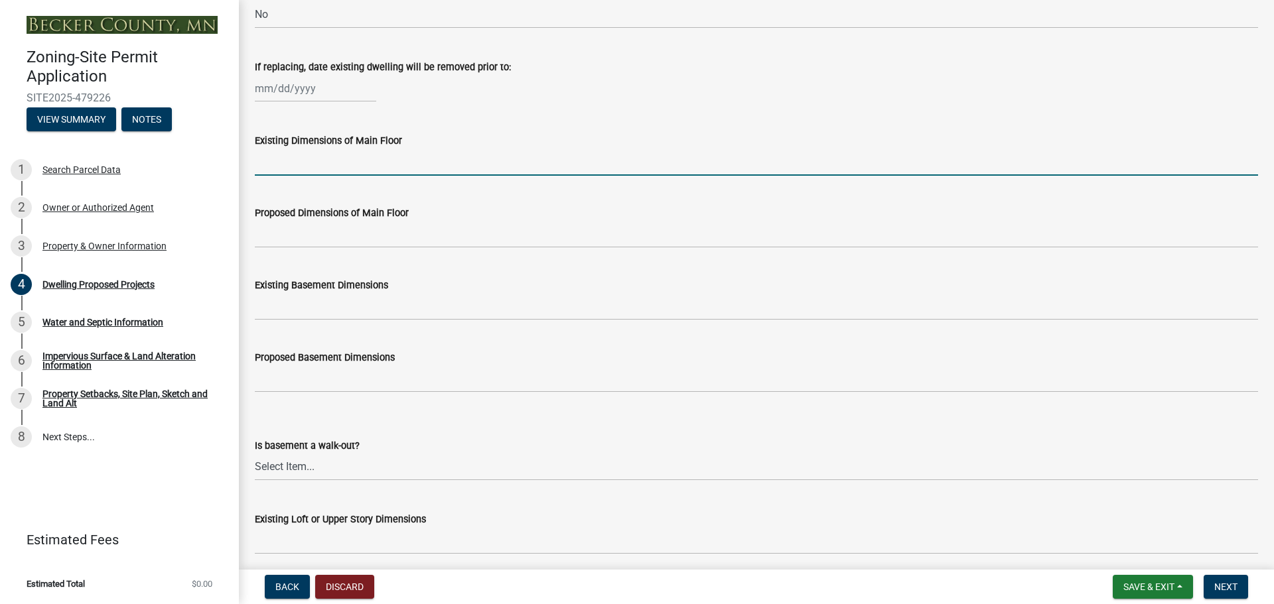
click at [373, 167] on input "Existing Dimensions of Main Floor" at bounding box center [756, 162] width 1003 height 27
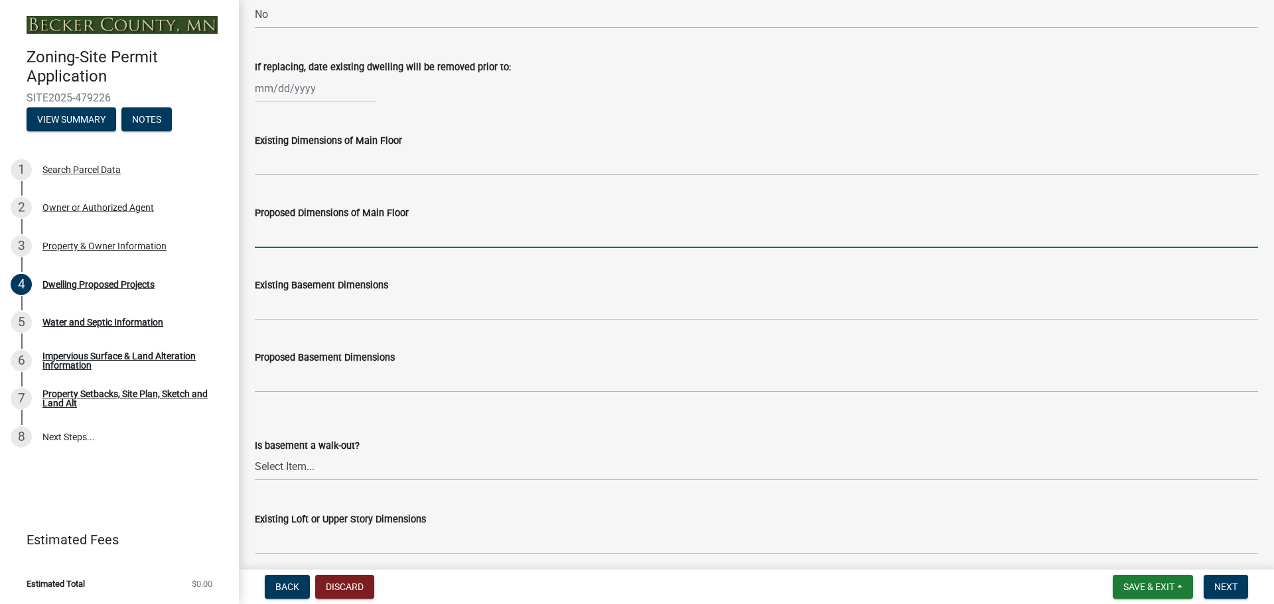
click at [360, 234] on input "Proposed Dimensions of Main Floor" at bounding box center [756, 234] width 1003 height 27
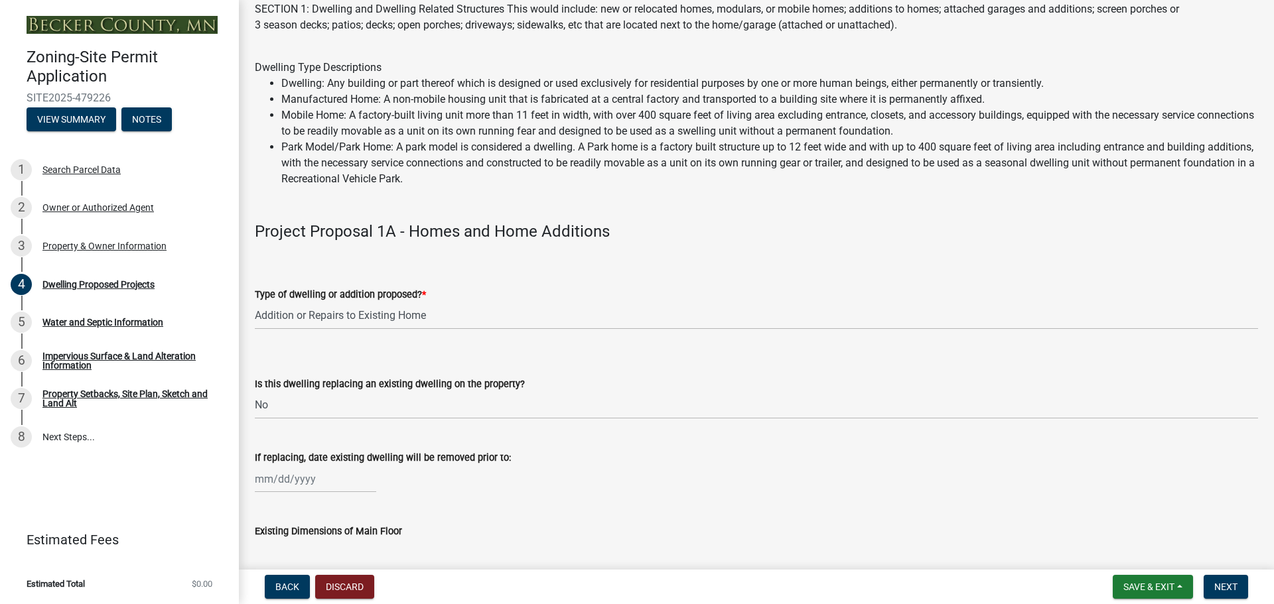
scroll to position [0, 0]
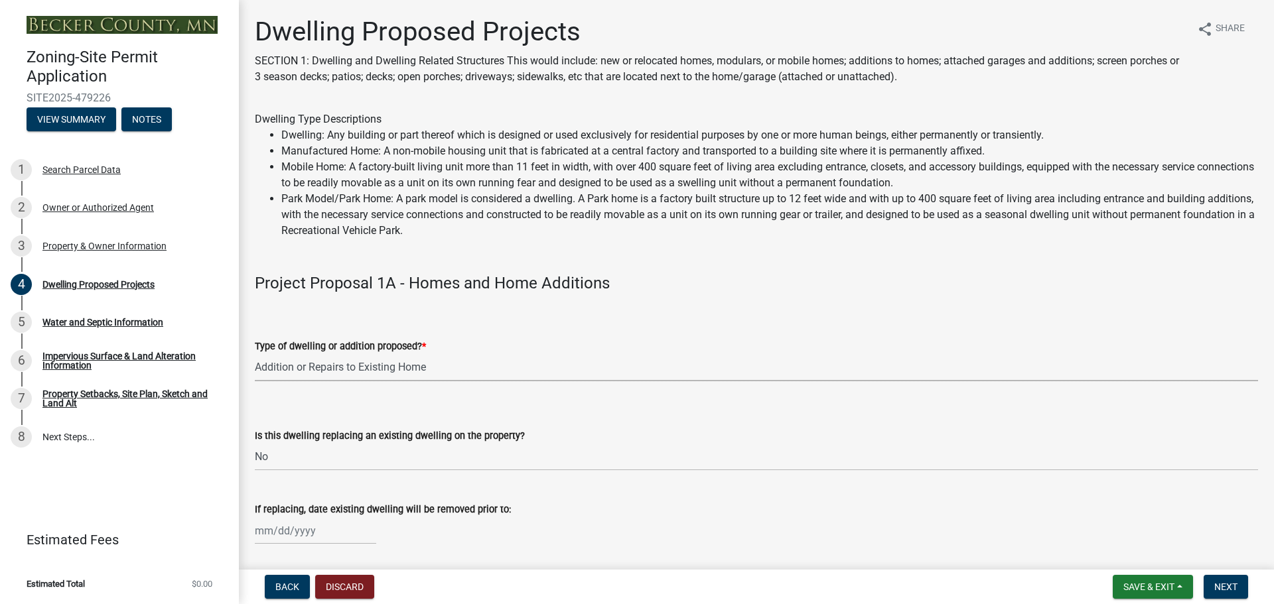
click at [362, 364] on select "Select Item... N/A - Not a dwelling New Home-Onsite Construction New Modular (E…" at bounding box center [756, 367] width 1003 height 27
click at [255, 354] on select "Select Item... N/A - Not a dwelling New Home-Onsite Construction New Modular (E…" at bounding box center [756, 367] width 1003 height 27
select select "a5b58647-72e6-4a45-9816-4b1990647a33"
drag, startPoint x: 275, startPoint y: 458, endPoint x: 247, endPoint y: 458, distance: 27.2
click at [247, 458] on div "Is this dwelling replacing an existing dwelling on the property? Select Item...…" at bounding box center [756, 432] width 1023 height 78
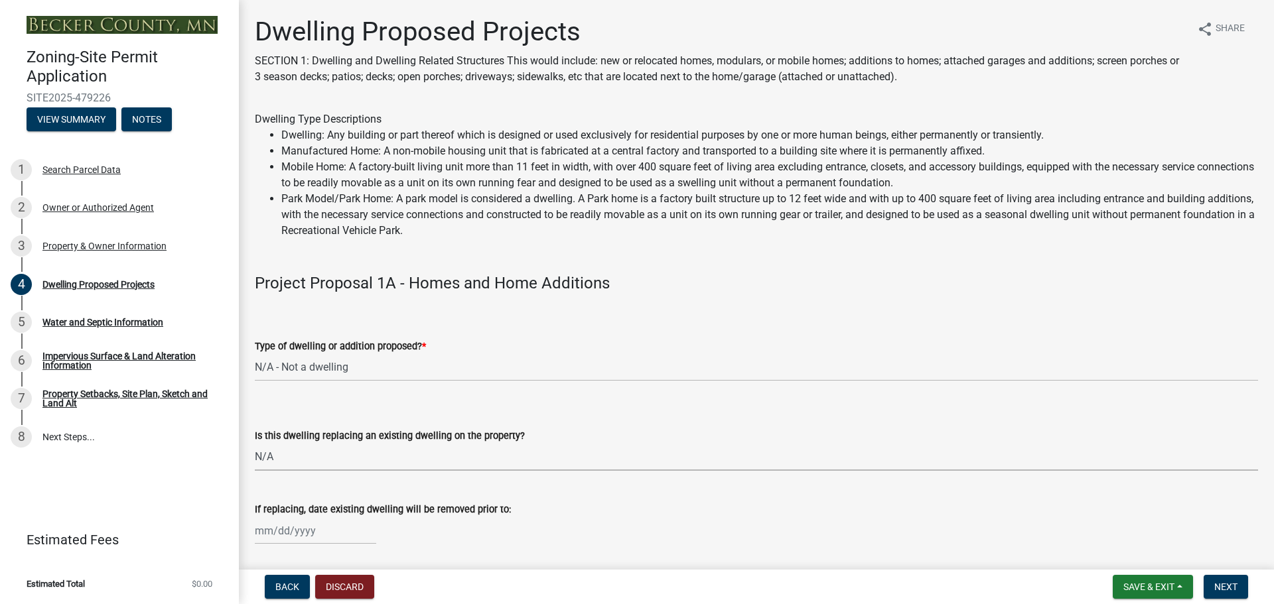
click at [255, 444] on select "Select Item... N/A Yes No" at bounding box center [756, 457] width 1003 height 27
select select "2dc577ba-aef6-4196-bc52-35577603d189"
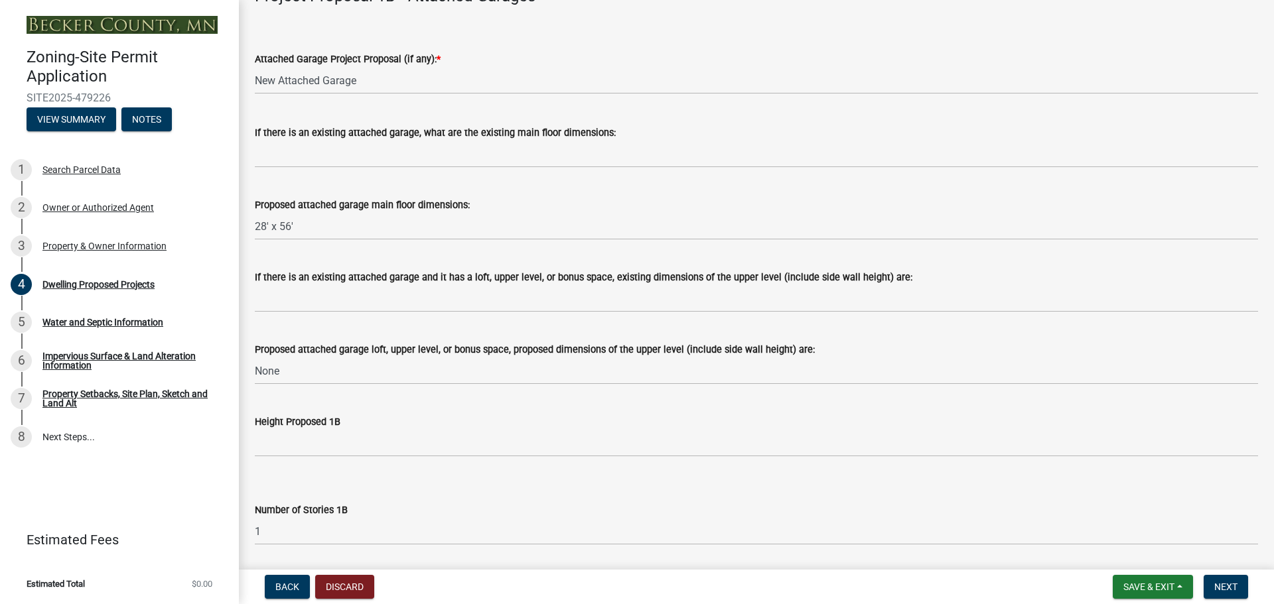
scroll to position [1769, 0]
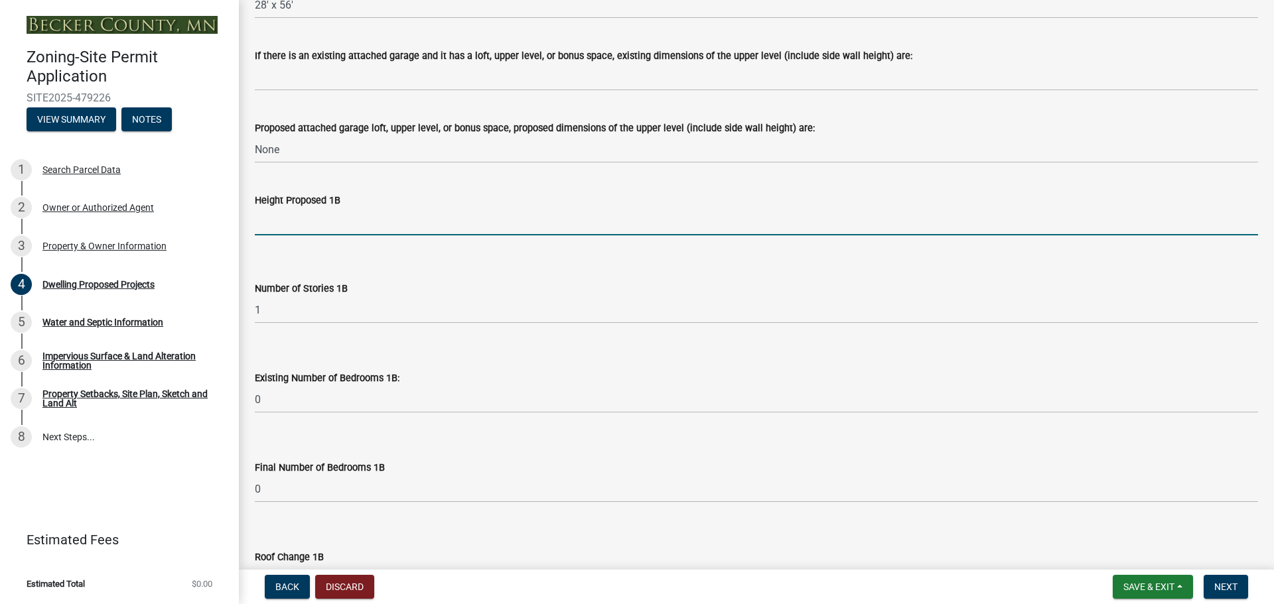
click at [335, 234] on input "Height Proposed 1B" at bounding box center [756, 221] width 1003 height 27
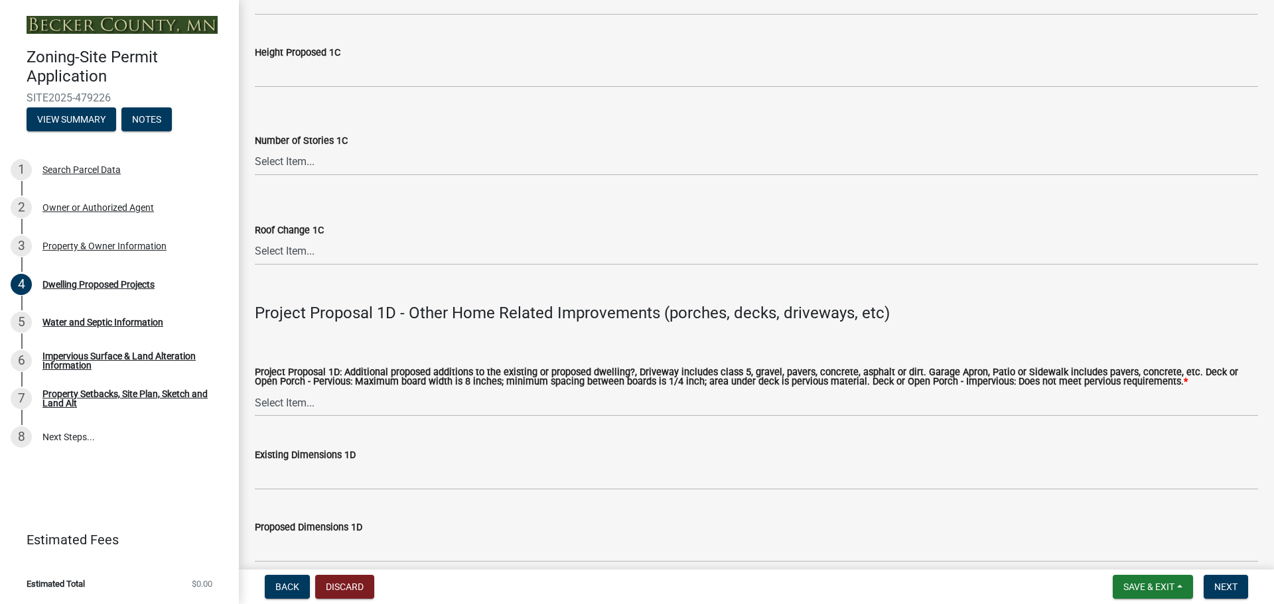
scroll to position [2875, 0]
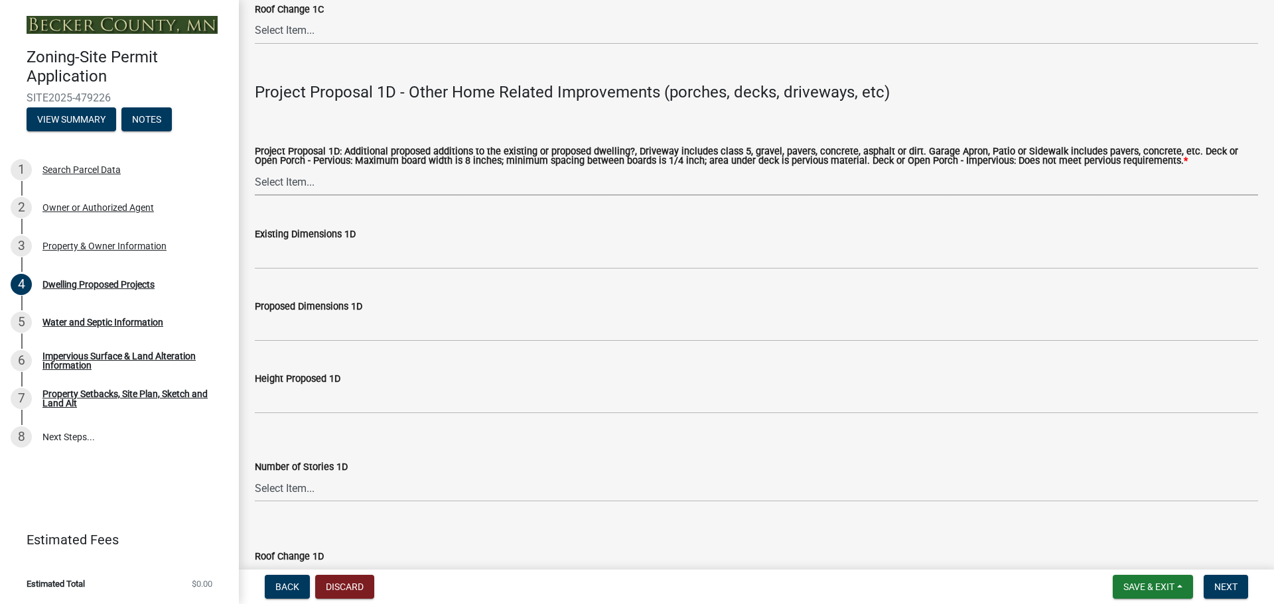
click at [311, 169] on select "Select Item... N/A Driveway Garage Apron Home Patio Sidewalk Deck - Pervious De…" at bounding box center [756, 182] width 1003 height 27
click at [255, 169] on select "Select Item... N/A Driveway Garage Apron Home Patio Sidewalk Deck - Pervious De…" at bounding box center [756, 182] width 1003 height 27
select select "ab9119d1-7da9-49c4-9fac-8c142204c89d"
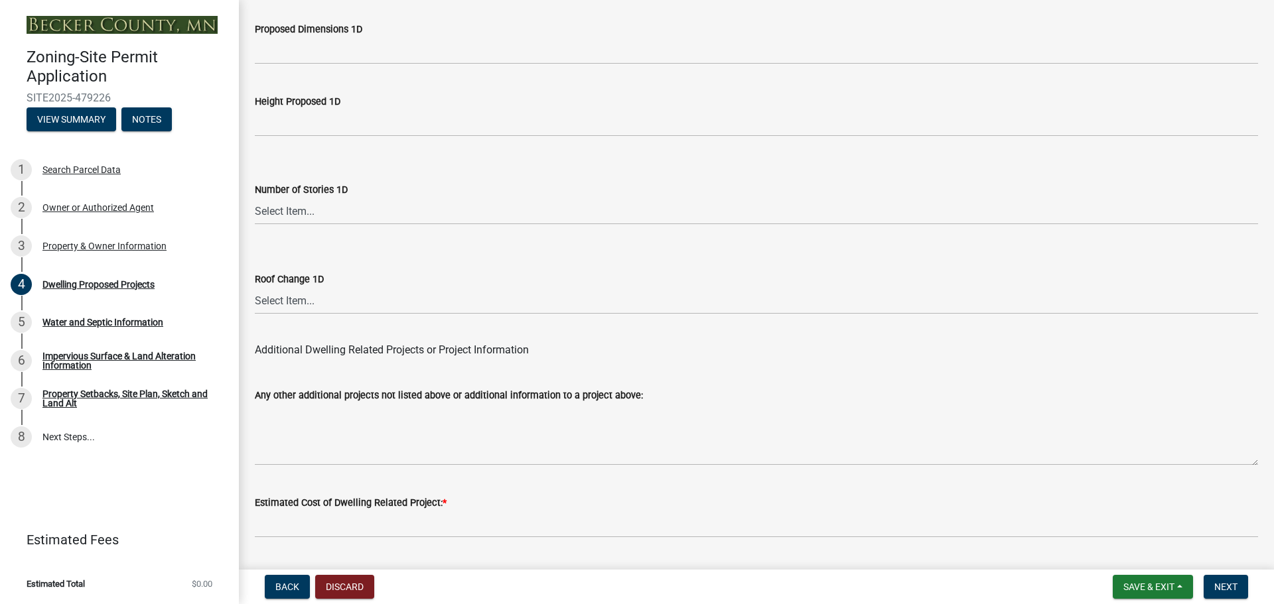
scroll to position [3181, 0]
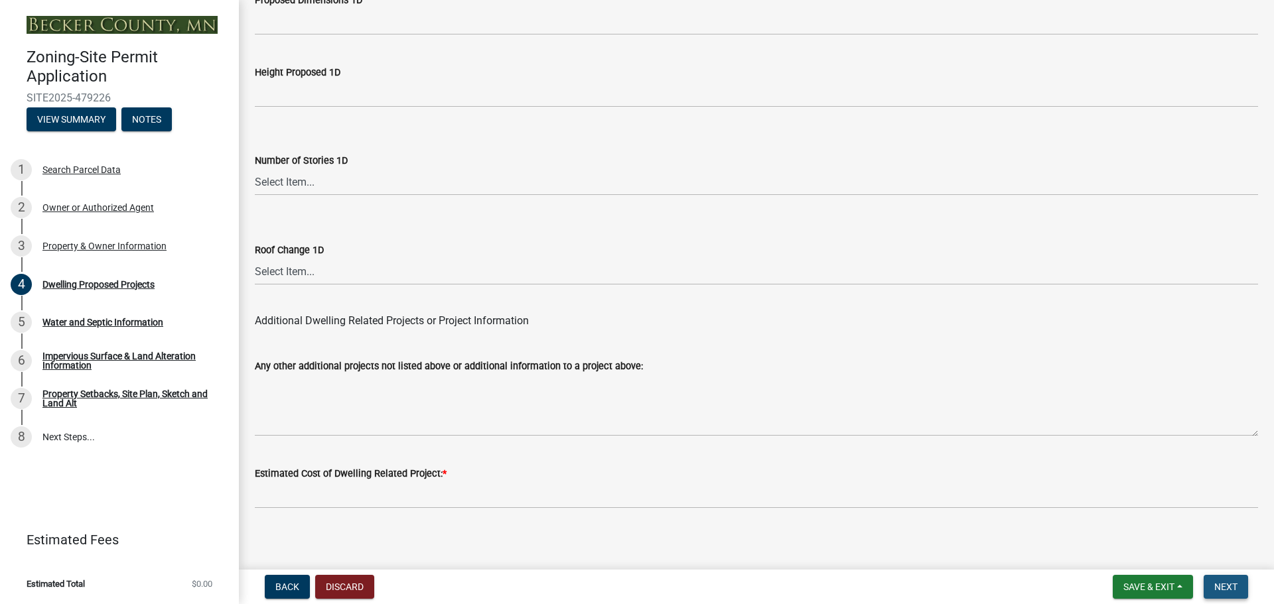
click at [1239, 587] on button "Next" at bounding box center [1225, 587] width 44 height 24
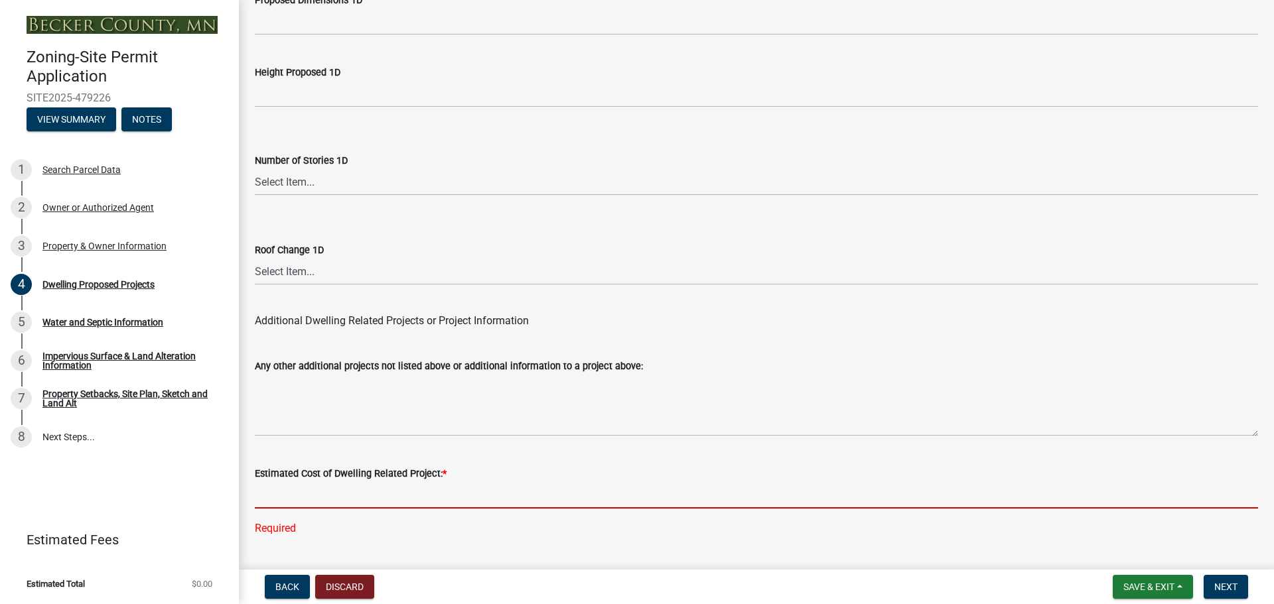
click at [354, 483] on input "text" at bounding box center [756, 495] width 1003 height 27
type input "20000"
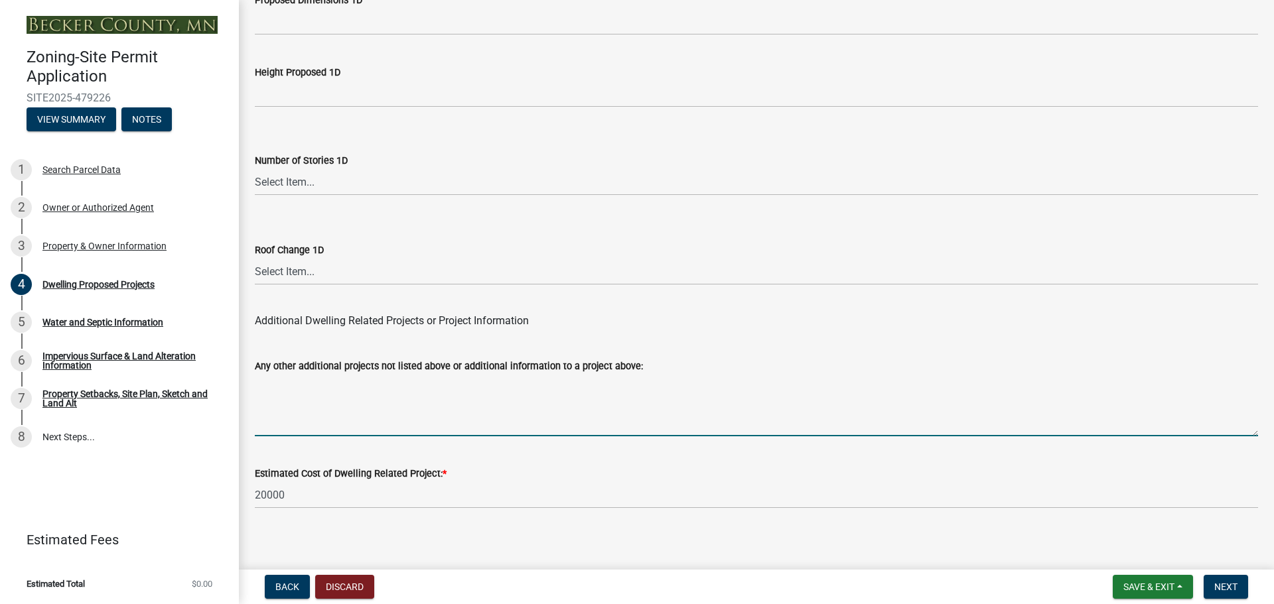
click at [362, 419] on textarea "Any other additional projects not listed above or additional information to a p…" at bounding box center [756, 405] width 1003 height 62
type textarea "None"
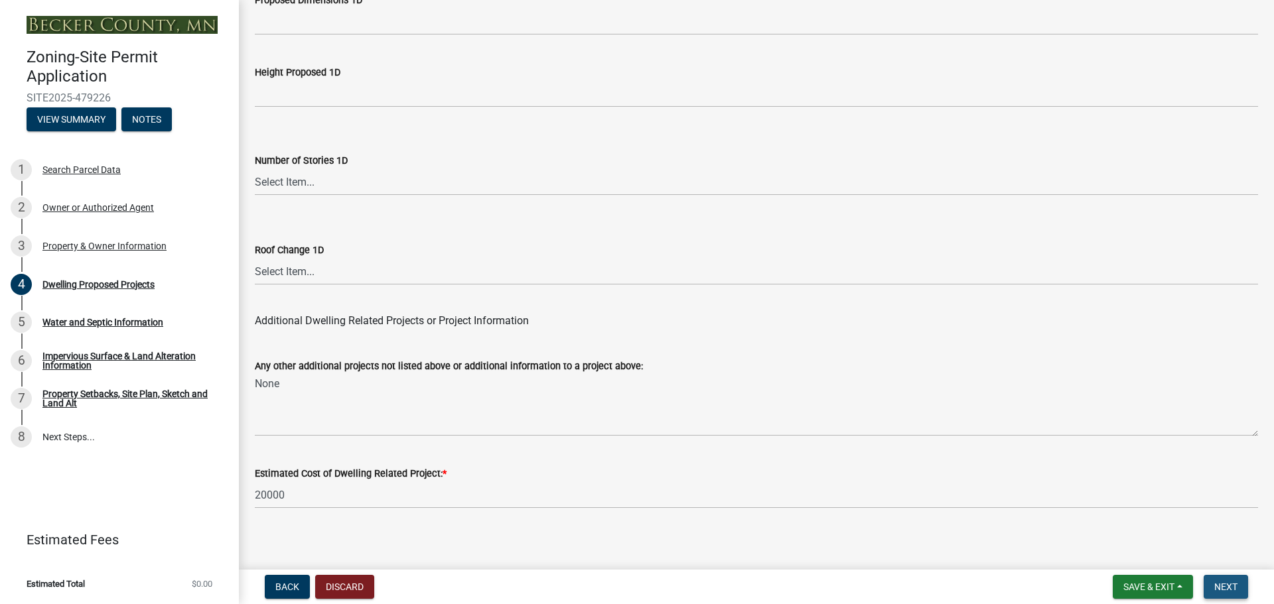
click at [1230, 588] on span "Next" at bounding box center [1225, 587] width 23 height 11
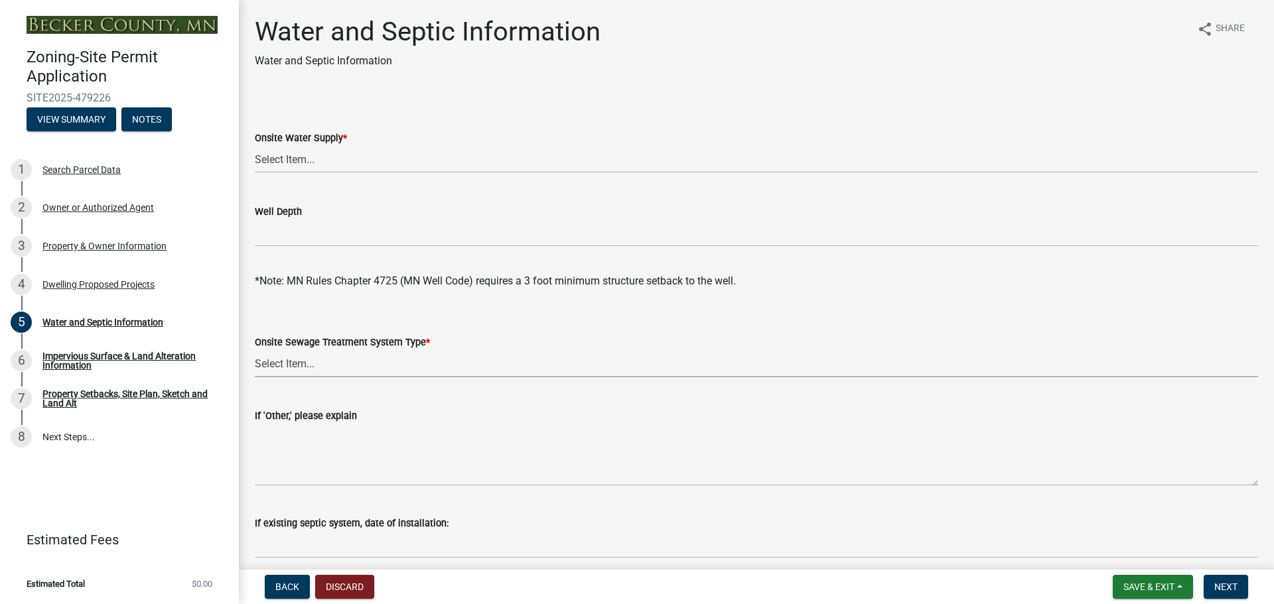
click at [557, 367] on select "Select Item... No existing or proposed septic Proposed New or Corrected Septic …" at bounding box center [756, 363] width 1003 height 27
click at [255, 350] on select "Select Item... No existing or proposed septic Proposed New or Corrected Septic …" at bounding box center [756, 363] width 1003 height 27
select select "25b8aef2-9eed-4c0f-8836-08d4b8d082b1"
click at [327, 163] on select "Select Item... Well New Well to be Installed Attached to City Water System No o…" at bounding box center [756, 159] width 1003 height 27
click at [255, 146] on select "Select Item... Well New Well to be Installed Attached to City Water System No o…" at bounding box center [756, 159] width 1003 height 27
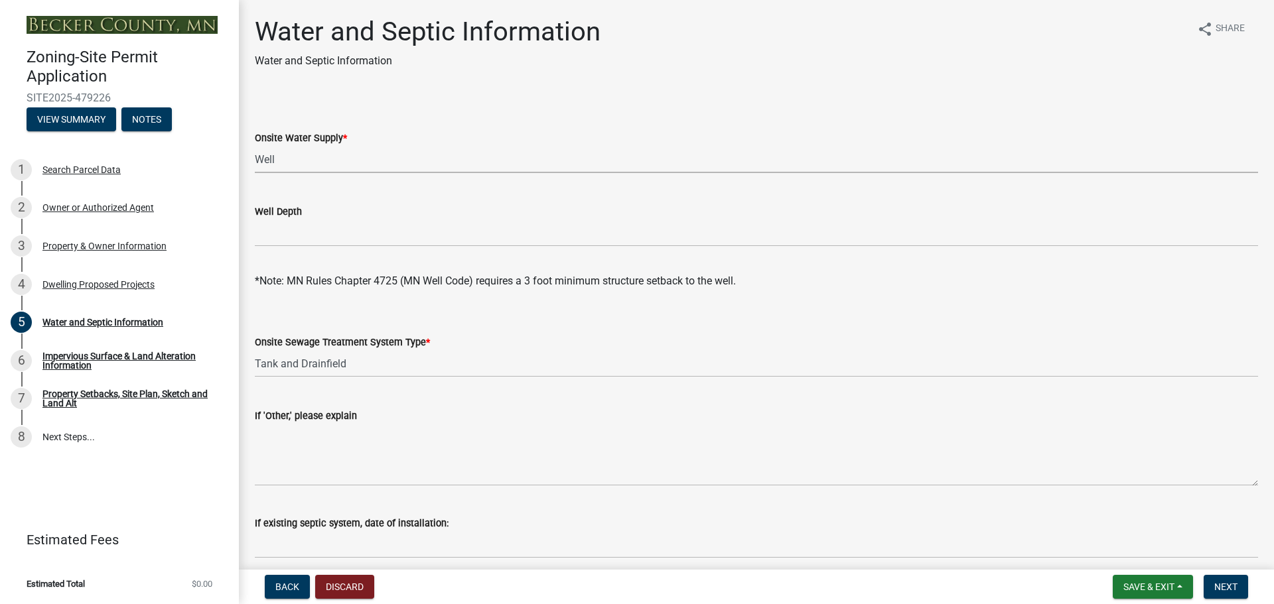
select select "9c51a48b-0bee-4836-8d5c-beab6e77ad2a"
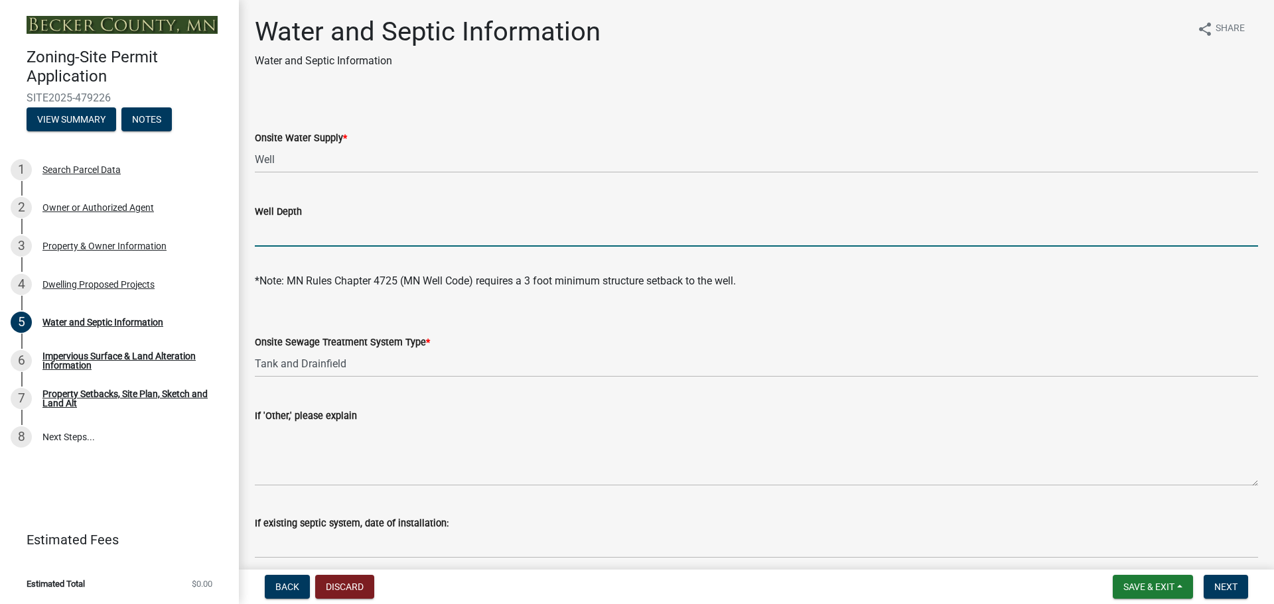
click at [322, 230] on input "Well Depth" at bounding box center [756, 233] width 1003 height 27
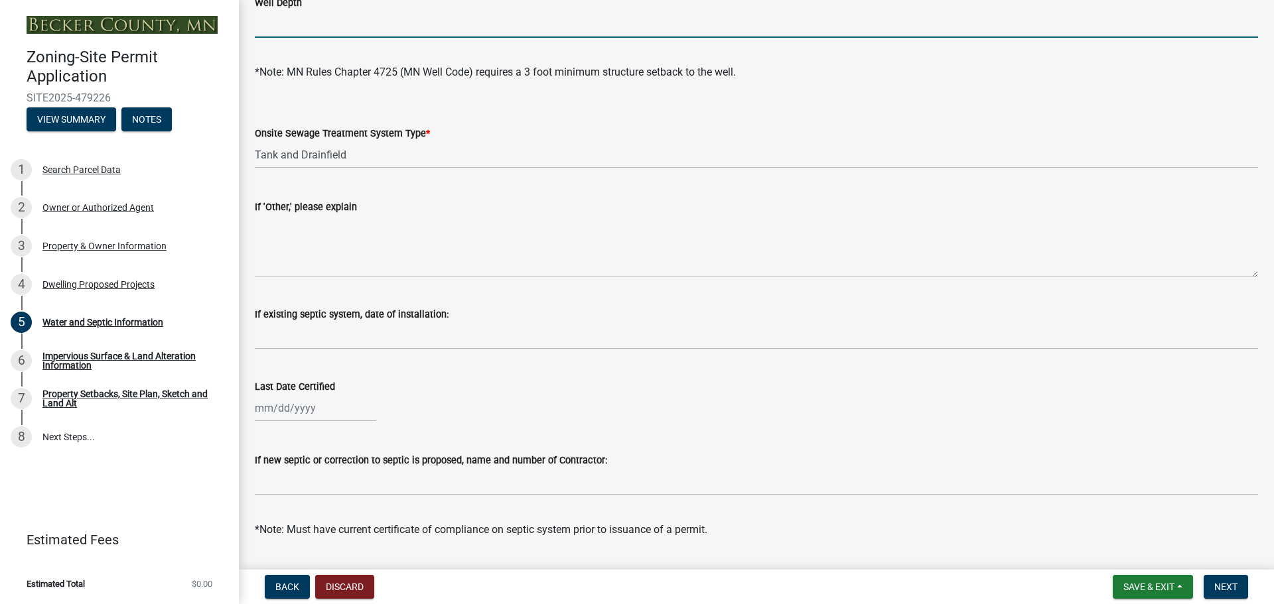
scroll to position [221, 0]
